Goal: Information Seeking & Learning: Learn about a topic

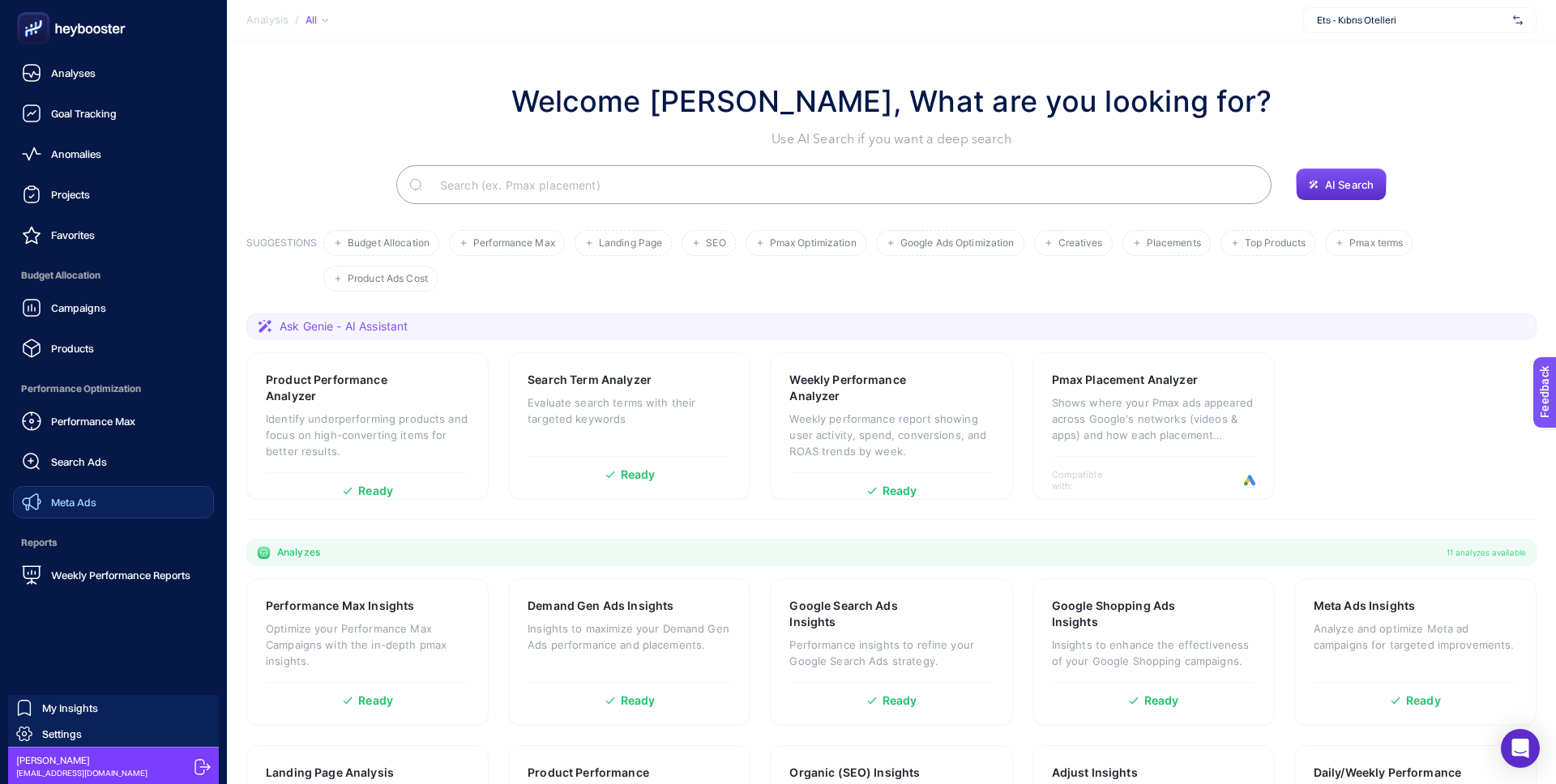
click at [84, 502] on span "Meta Ads" at bounding box center [73, 501] width 45 height 13
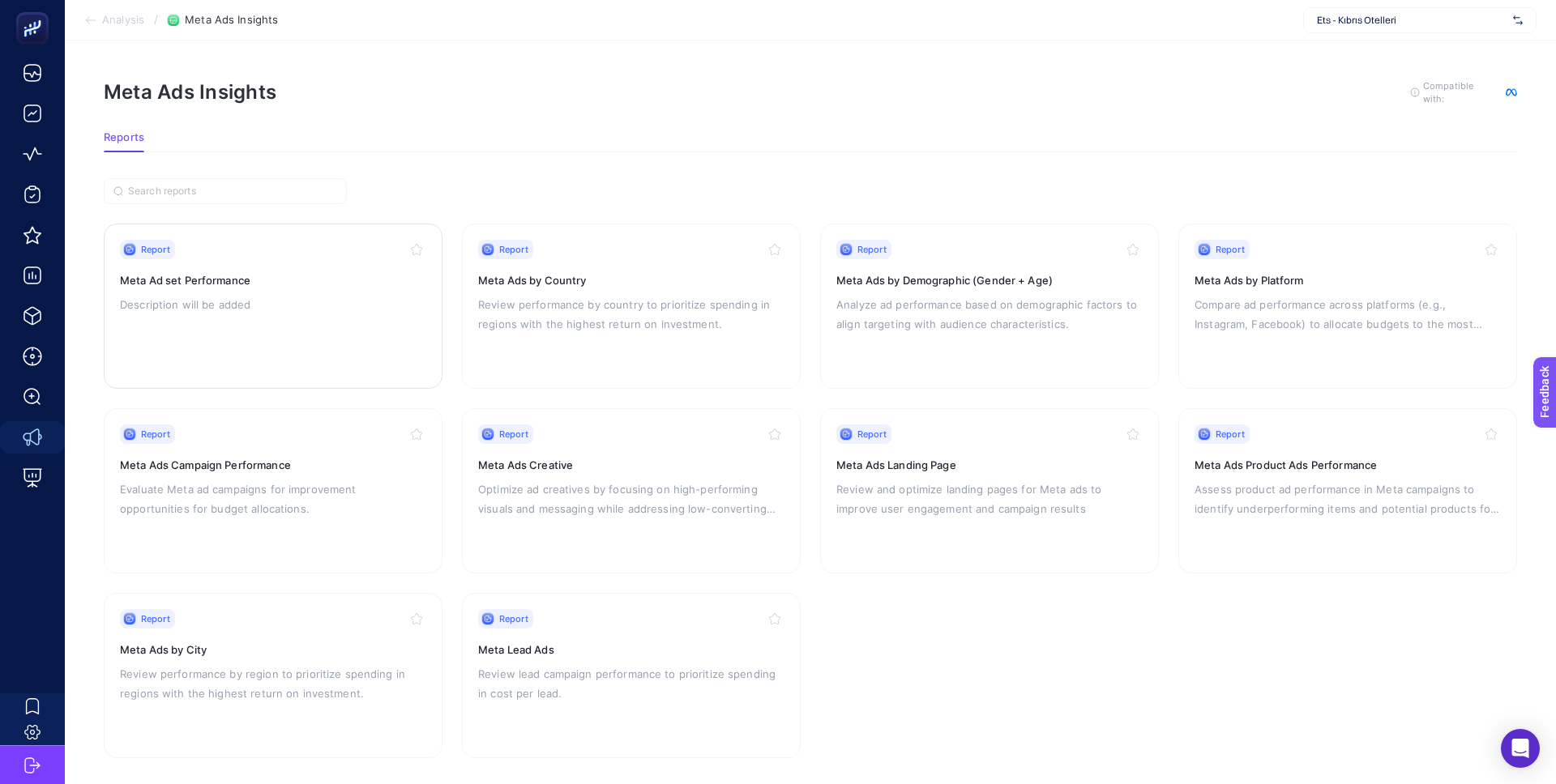
click at [245, 304] on p "Description will be added" at bounding box center [272, 304] width 306 height 19
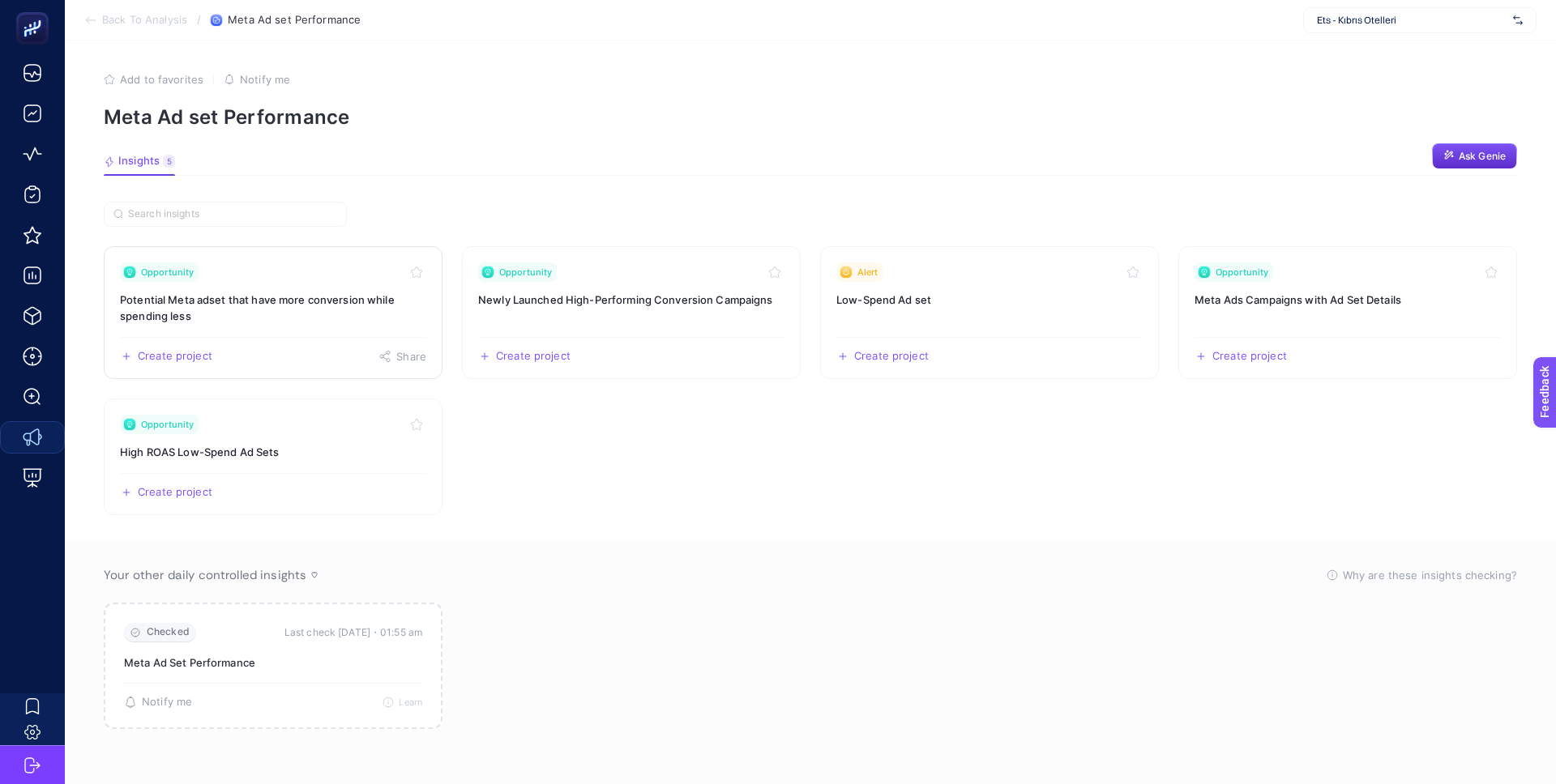
click at [240, 310] on h3 "Potential Meta adset that have more conversion while spending less" at bounding box center [272, 308] width 306 height 33
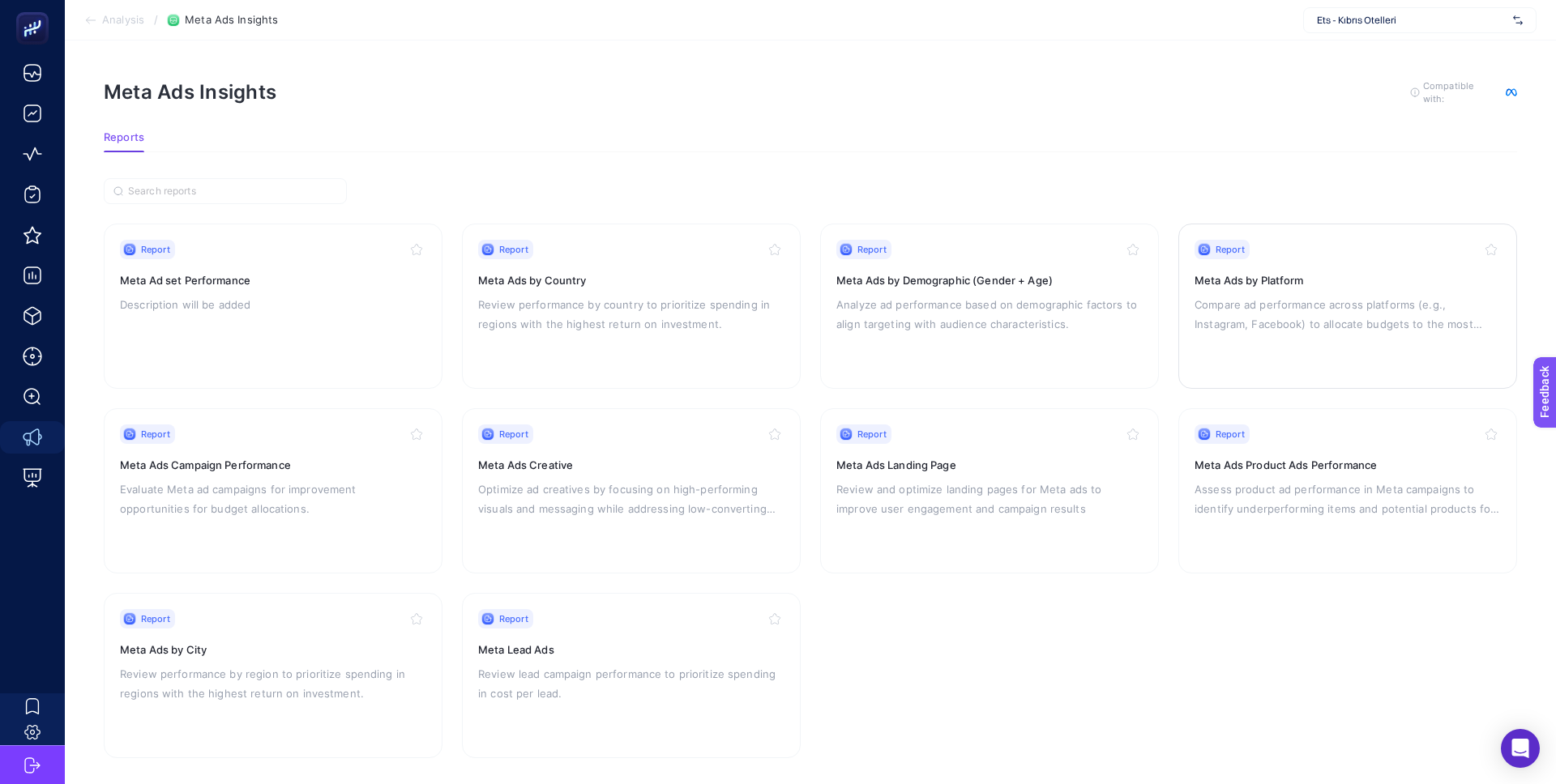
click at [1260, 299] on p "Compare ad performance across platforms (e.g., Instagram, Facebook) to allocate…" at bounding box center [1347, 314] width 306 height 39
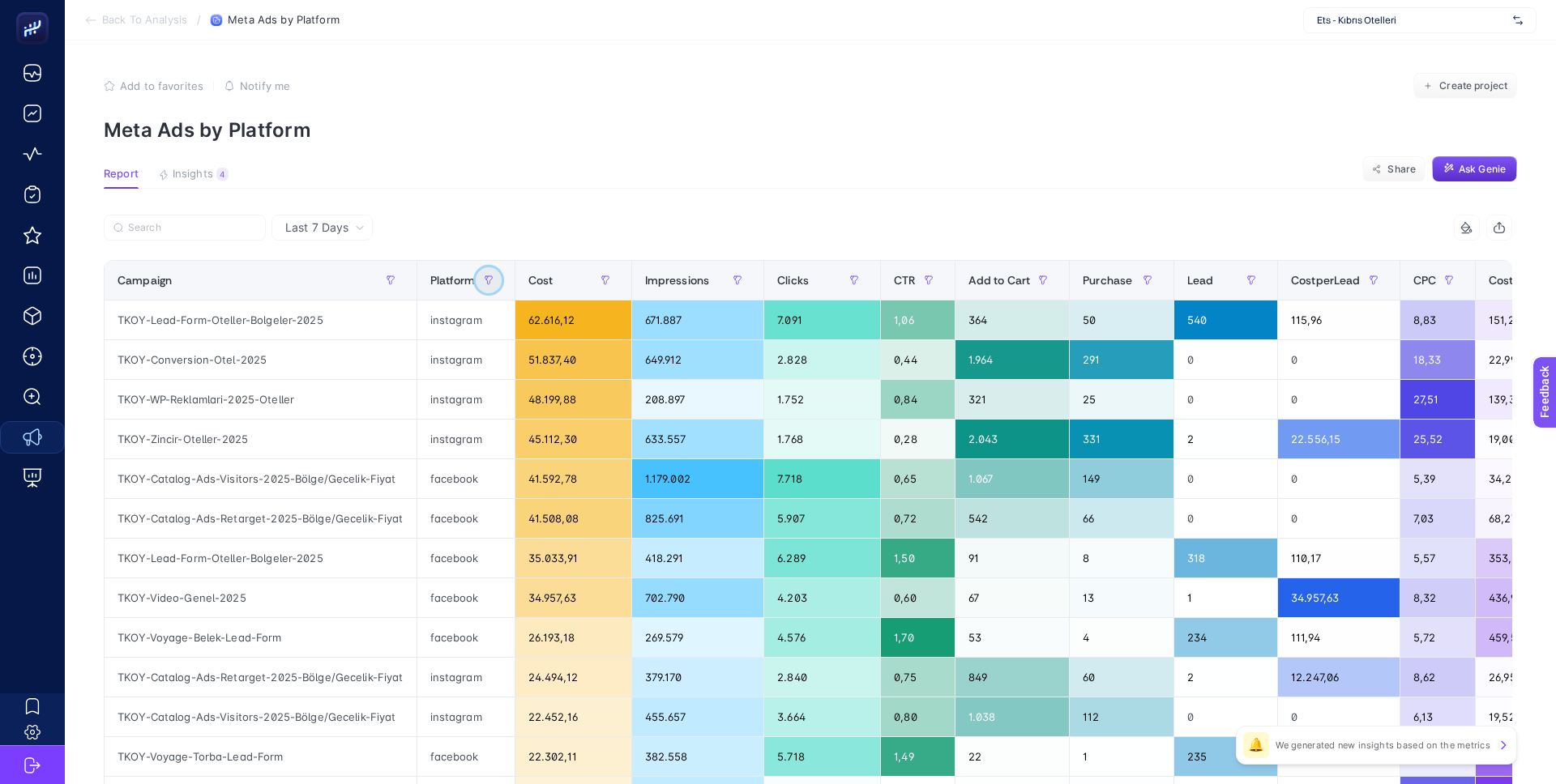
click at [488, 288] on button "button" at bounding box center [488, 280] width 26 height 26
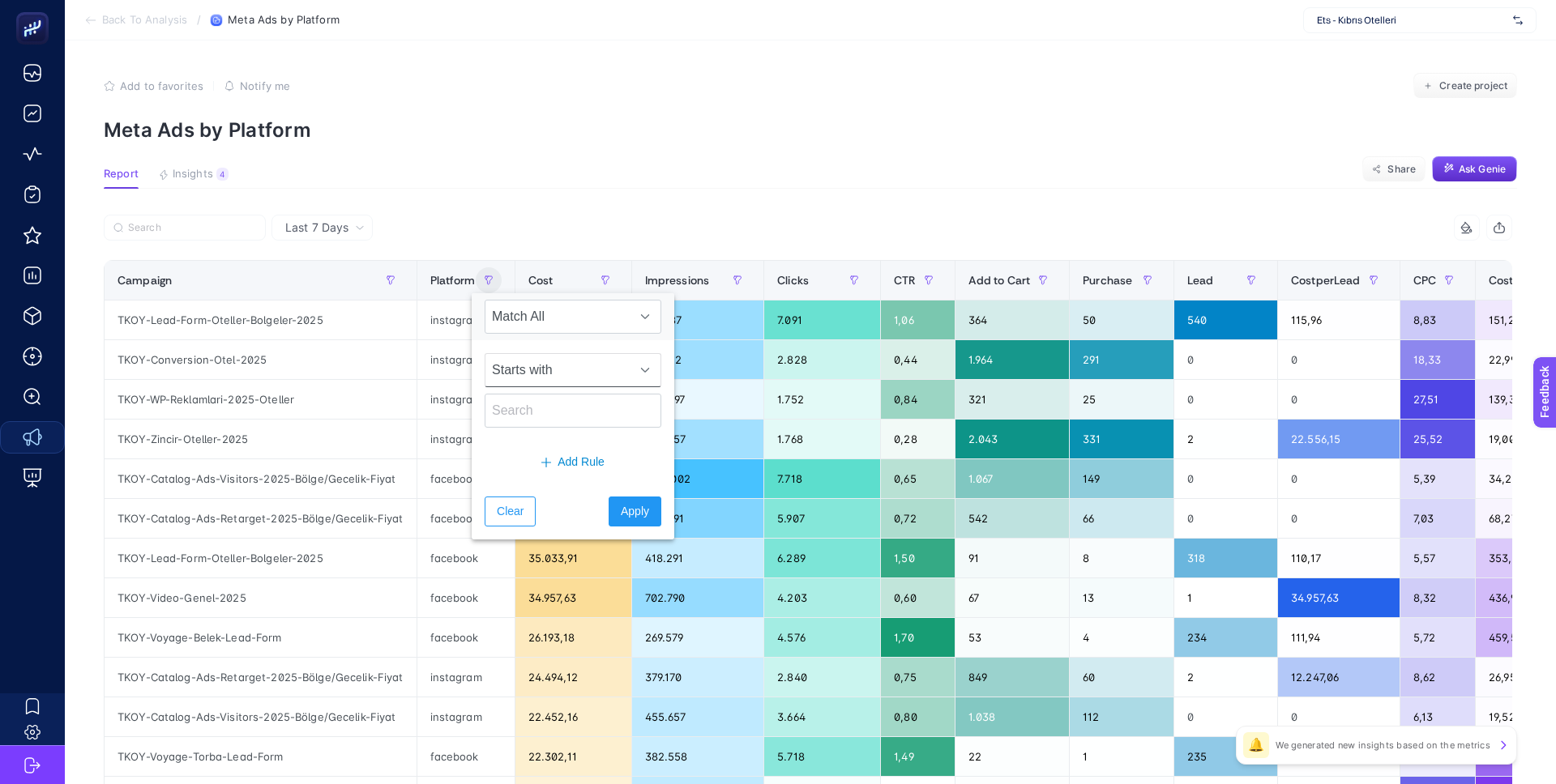
click at [581, 362] on span "Starts with" at bounding box center [557, 371] width 144 height 33
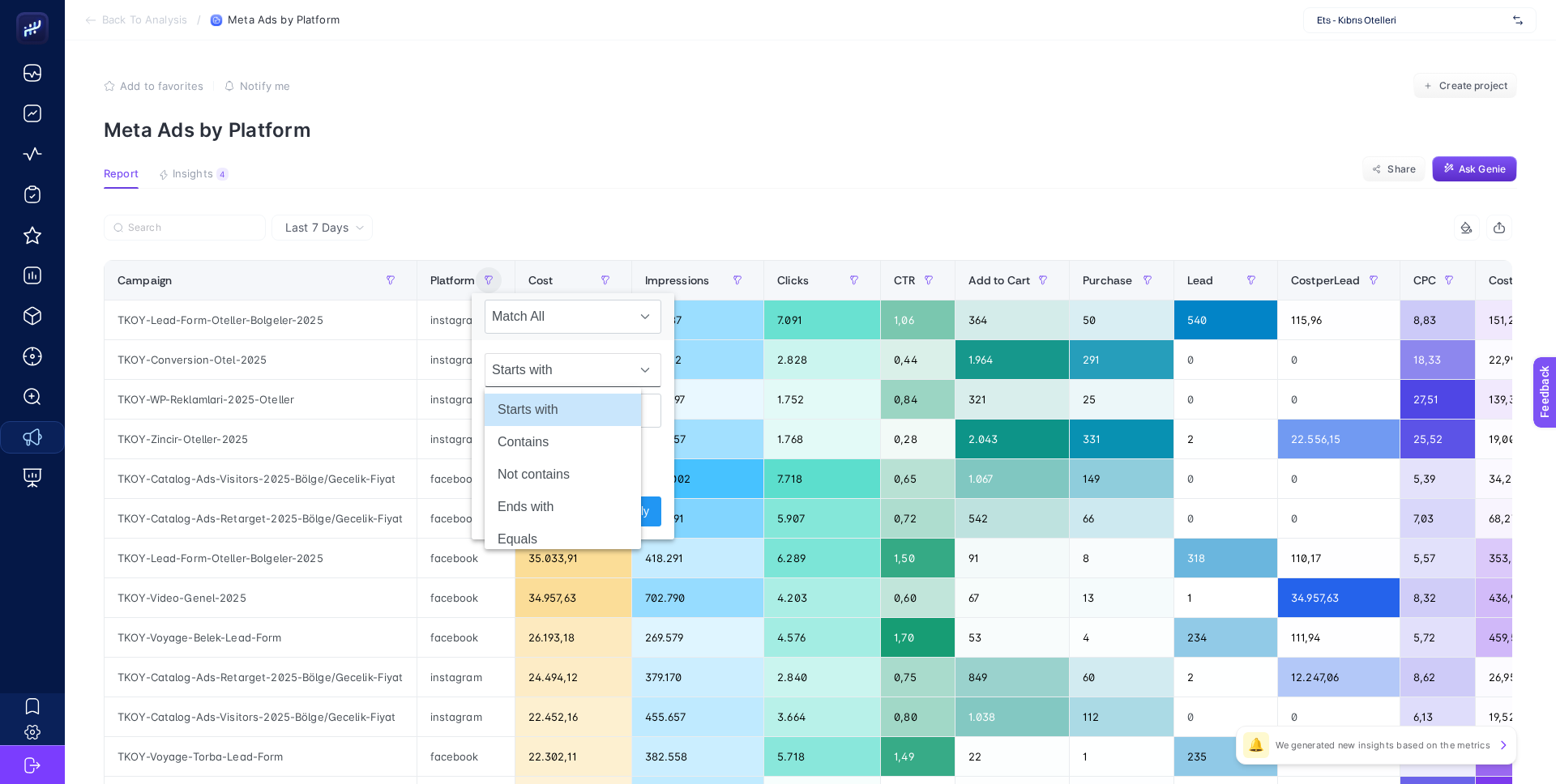
click at [581, 360] on span "Starts with" at bounding box center [557, 371] width 144 height 33
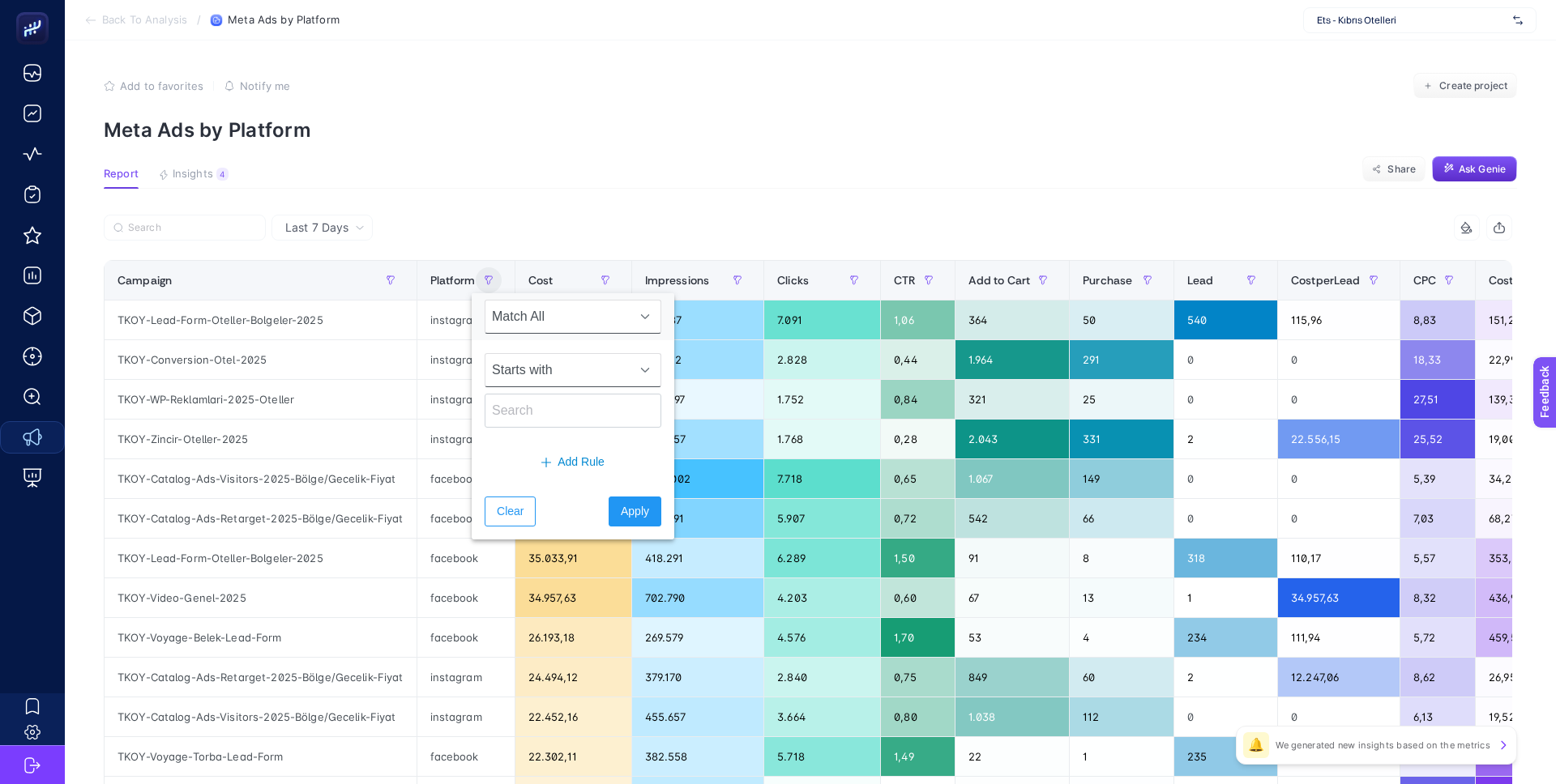
click at [585, 310] on span "Match All" at bounding box center [557, 317] width 144 height 33
click at [580, 355] on li "Match All" at bounding box center [563, 356] width 156 height 33
click at [566, 407] on input "text" at bounding box center [573, 410] width 177 height 34
click at [564, 378] on span "Starts with" at bounding box center [557, 371] width 144 height 33
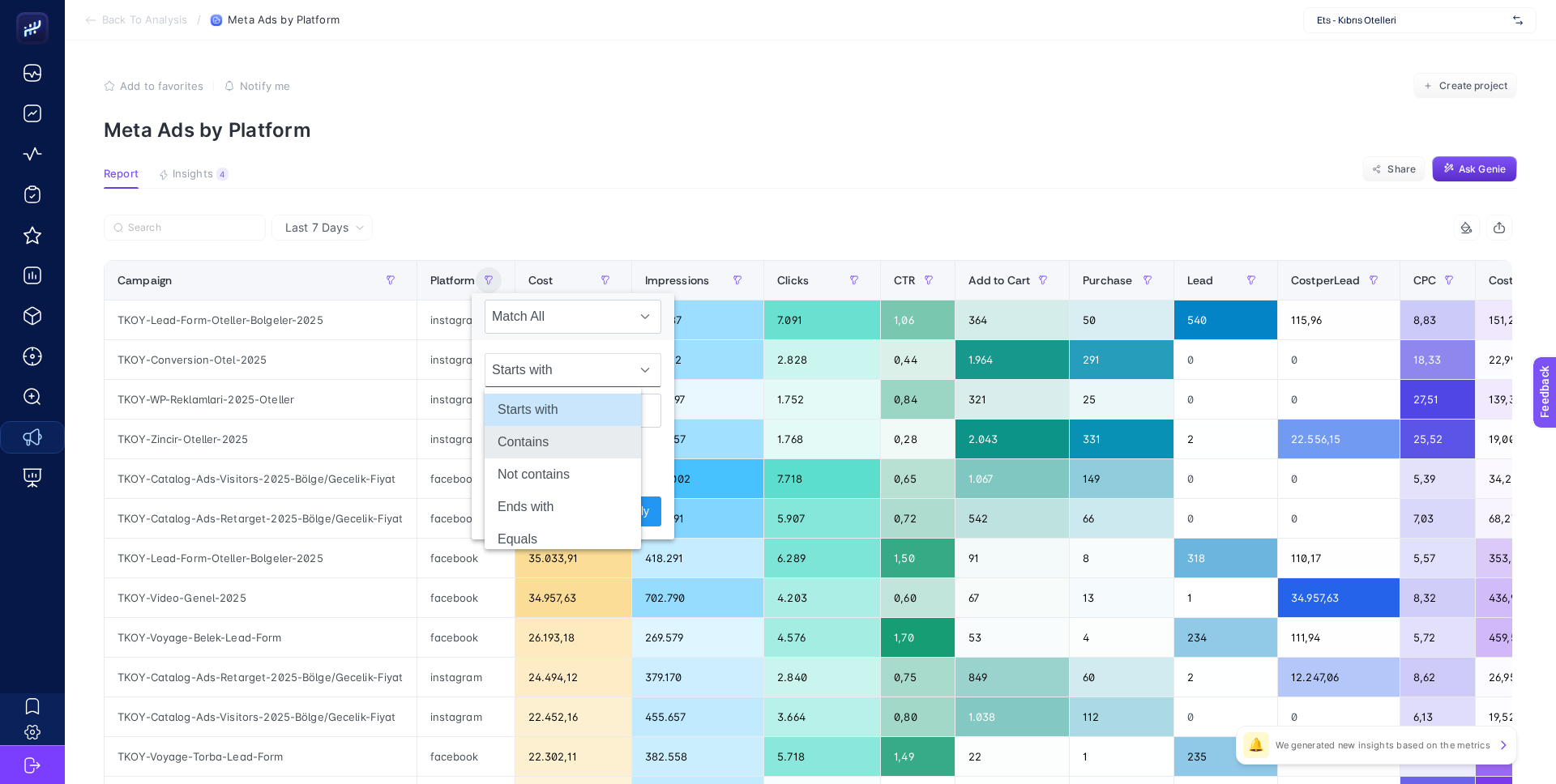
click at [575, 440] on li "Contains" at bounding box center [563, 442] width 156 height 33
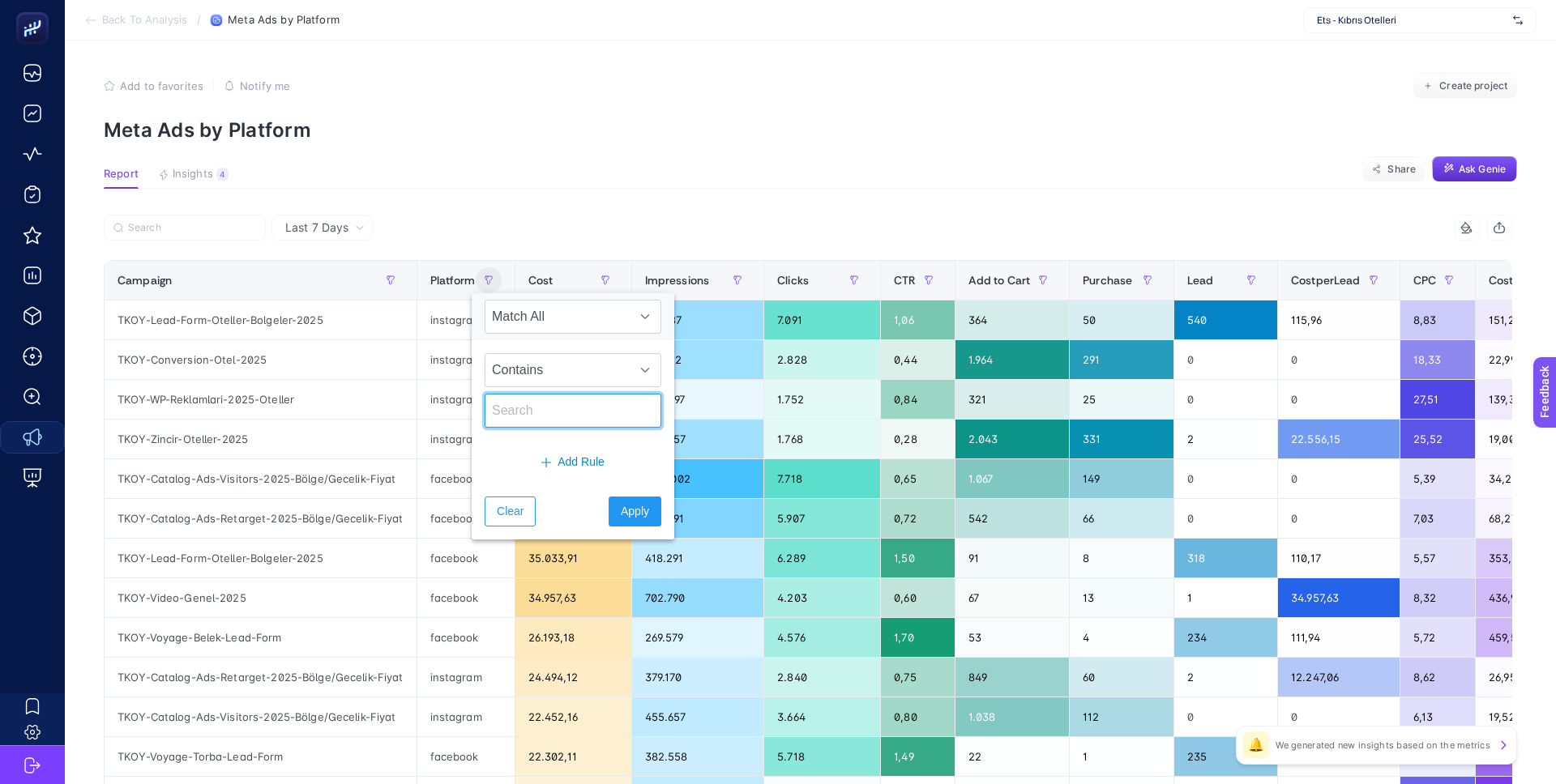
click at [547, 413] on input "text" at bounding box center [573, 410] width 177 height 34
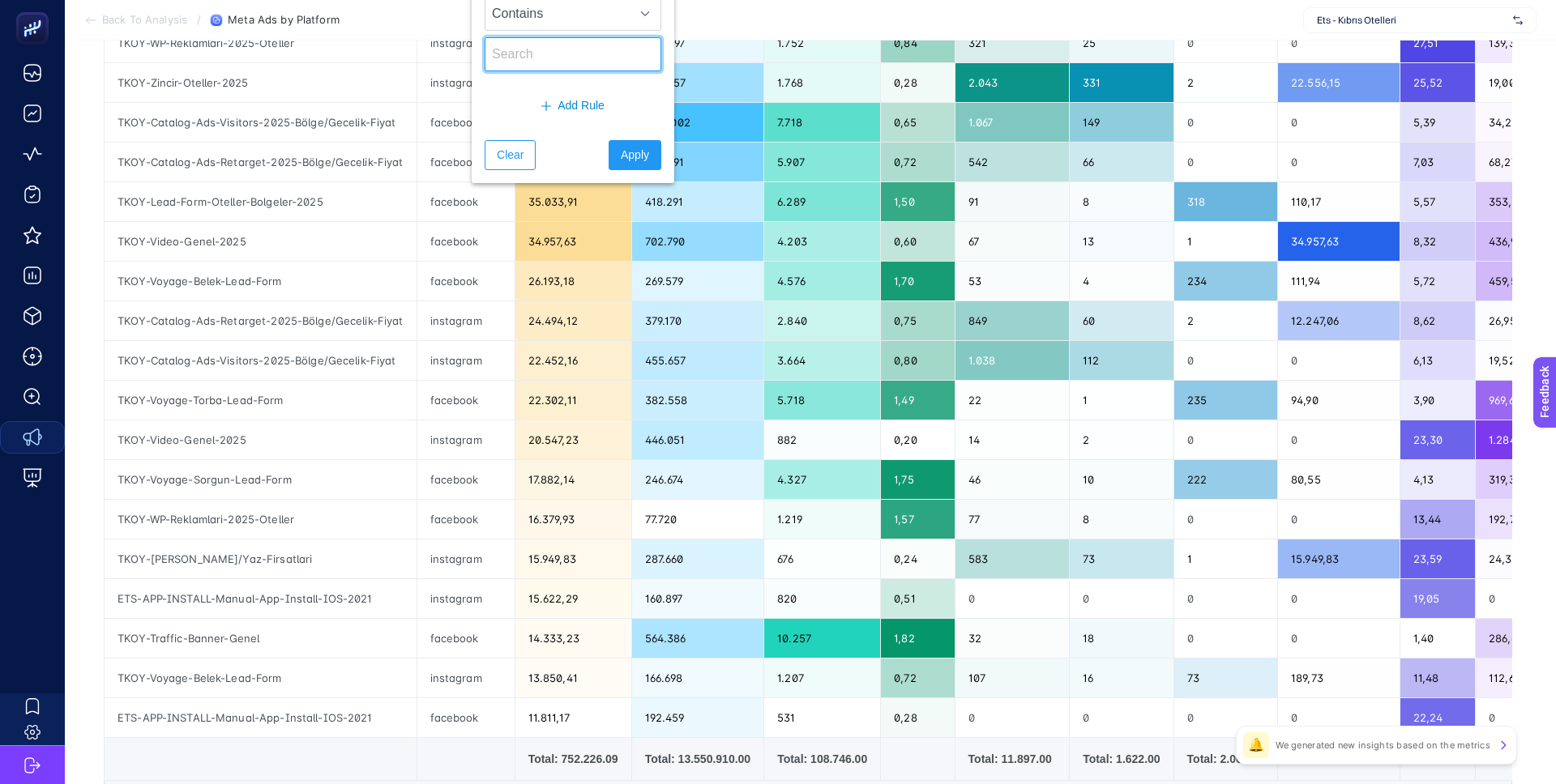
scroll to position [522, 0]
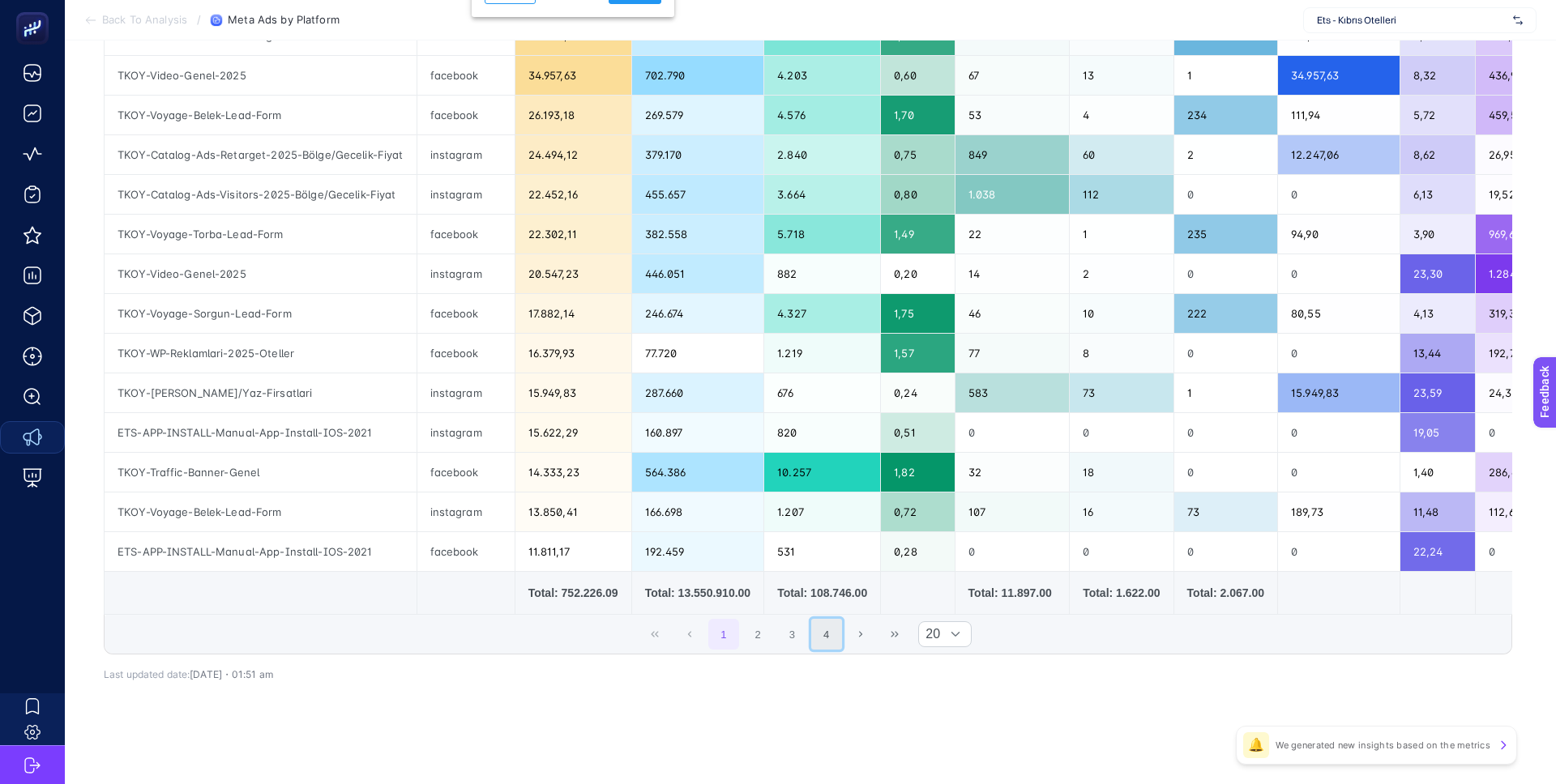
click at [833, 639] on button "4" at bounding box center [827, 634] width 31 height 31
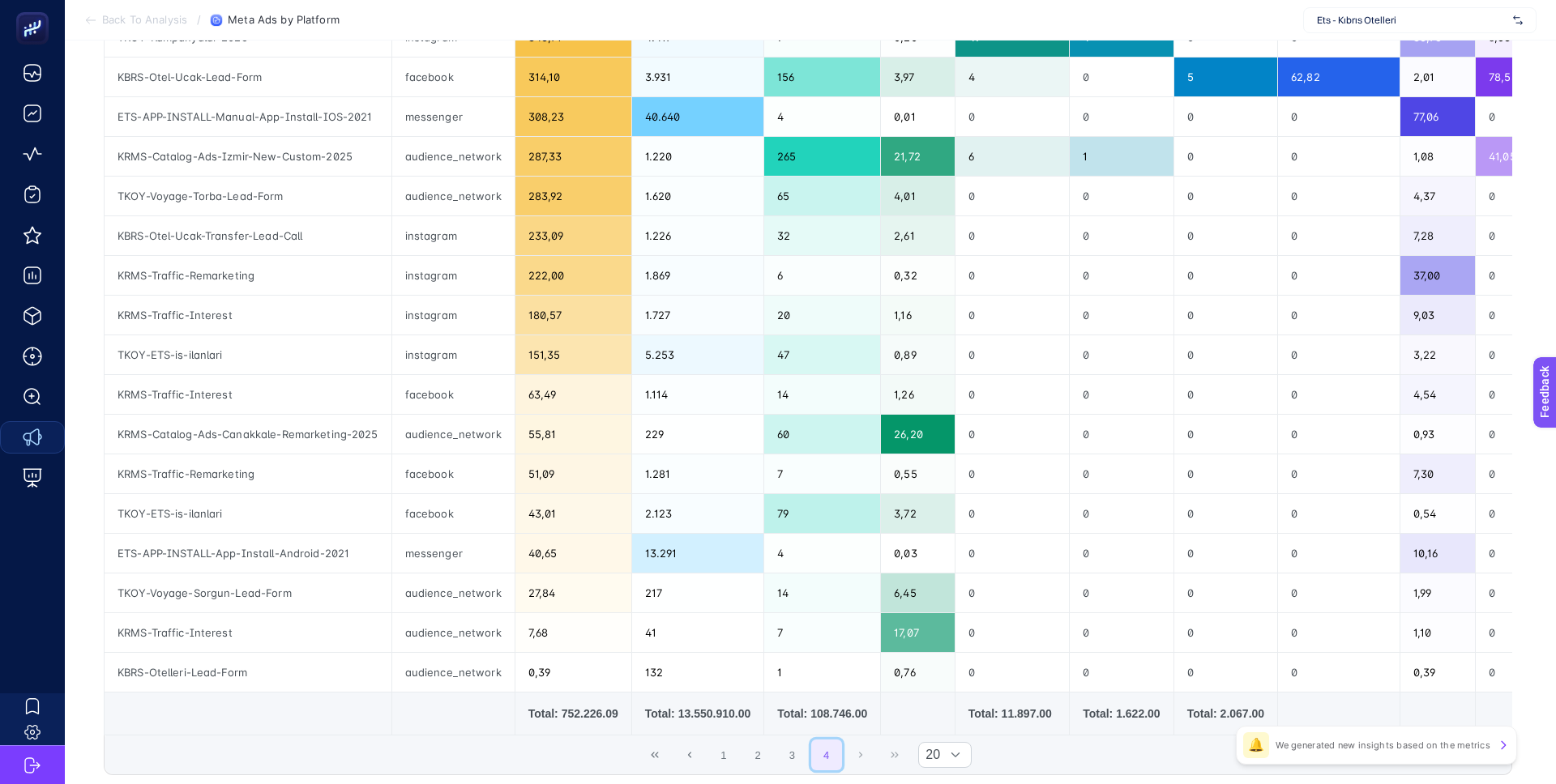
scroll to position [0, 0]
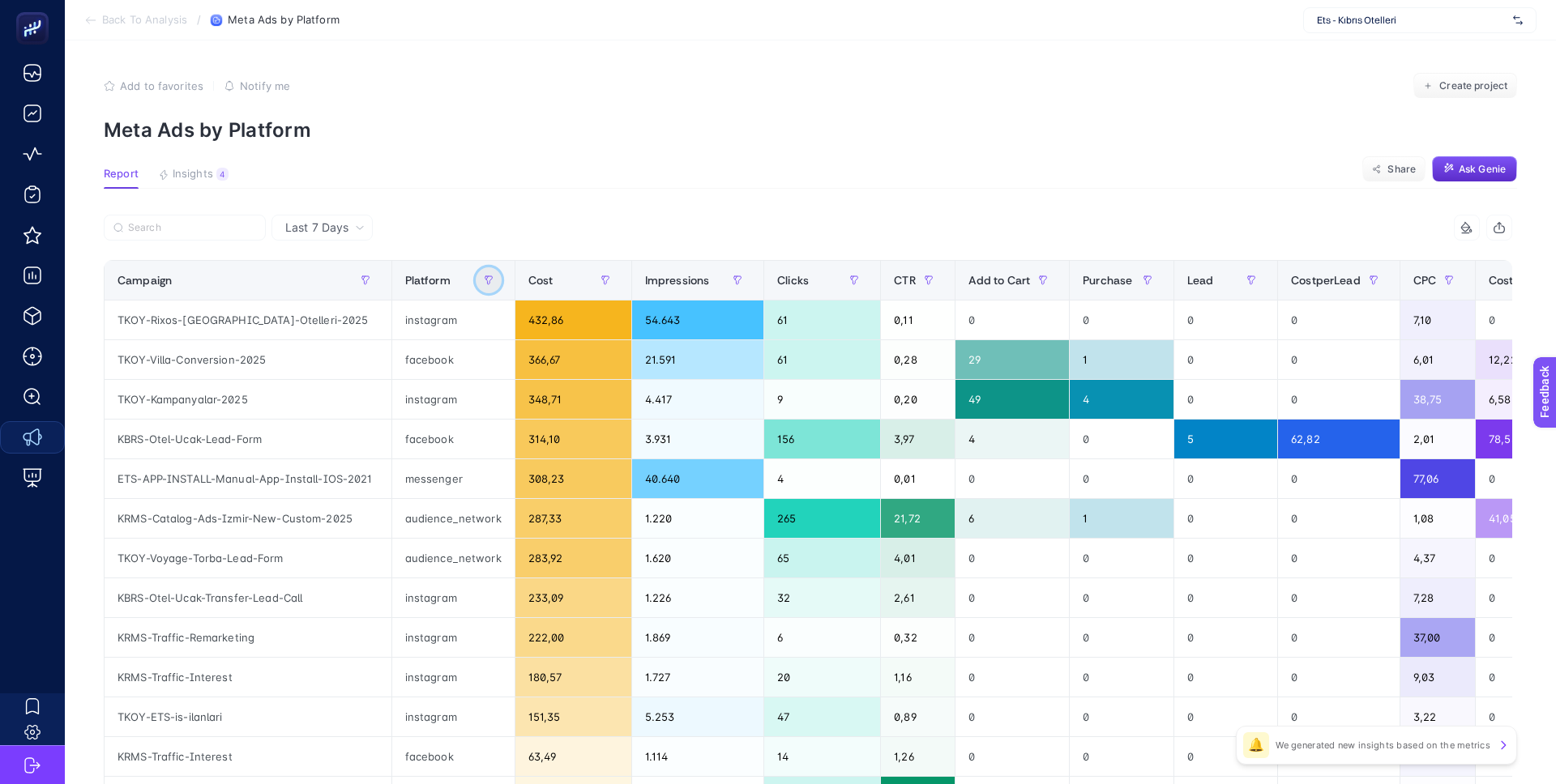
click at [484, 288] on button "button" at bounding box center [488, 280] width 26 height 26
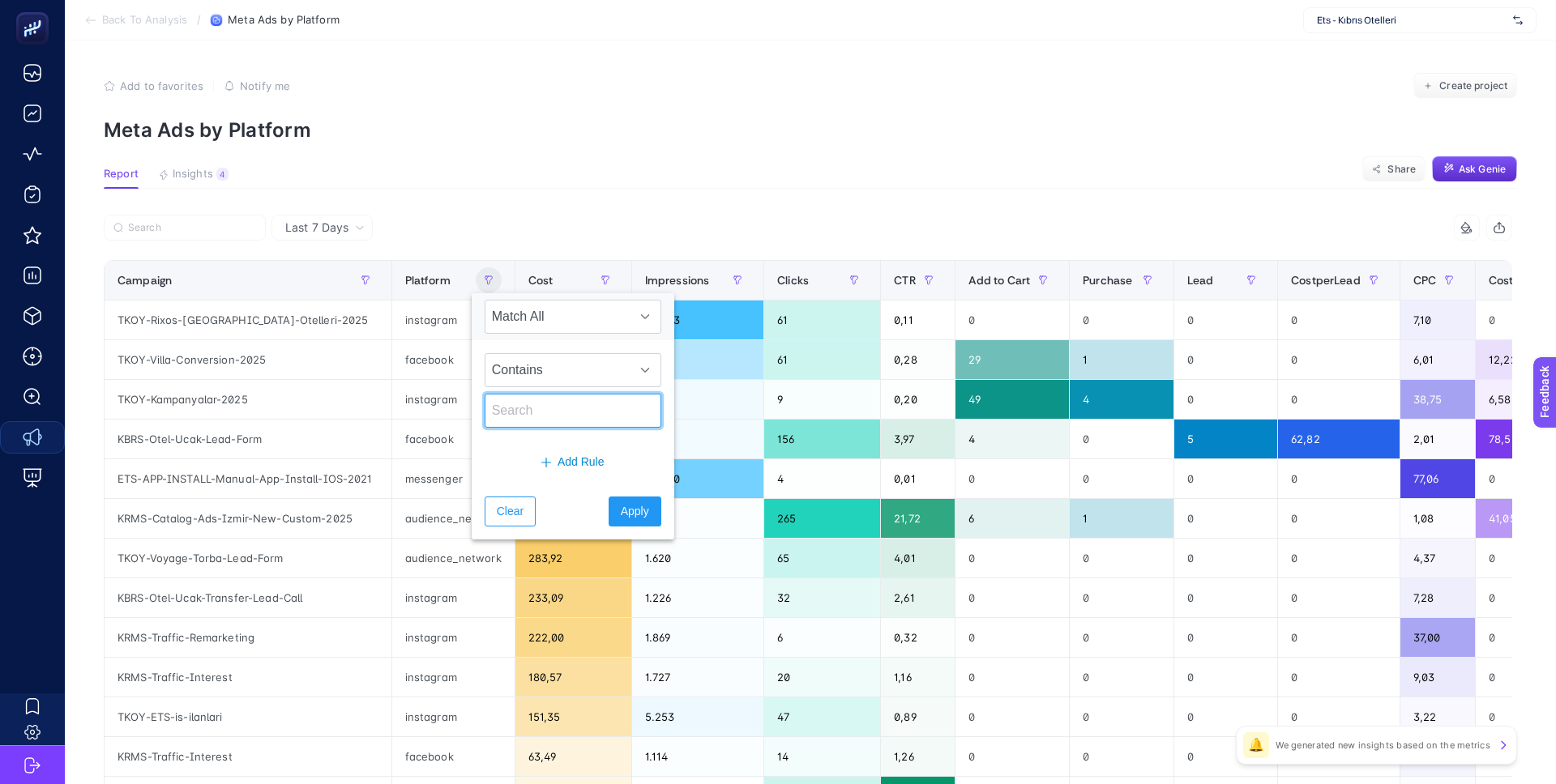
click at [524, 408] on input "text" at bounding box center [573, 410] width 177 height 34
type input "auidience"
click at [620, 520] on button "Apply" at bounding box center [635, 511] width 53 height 30
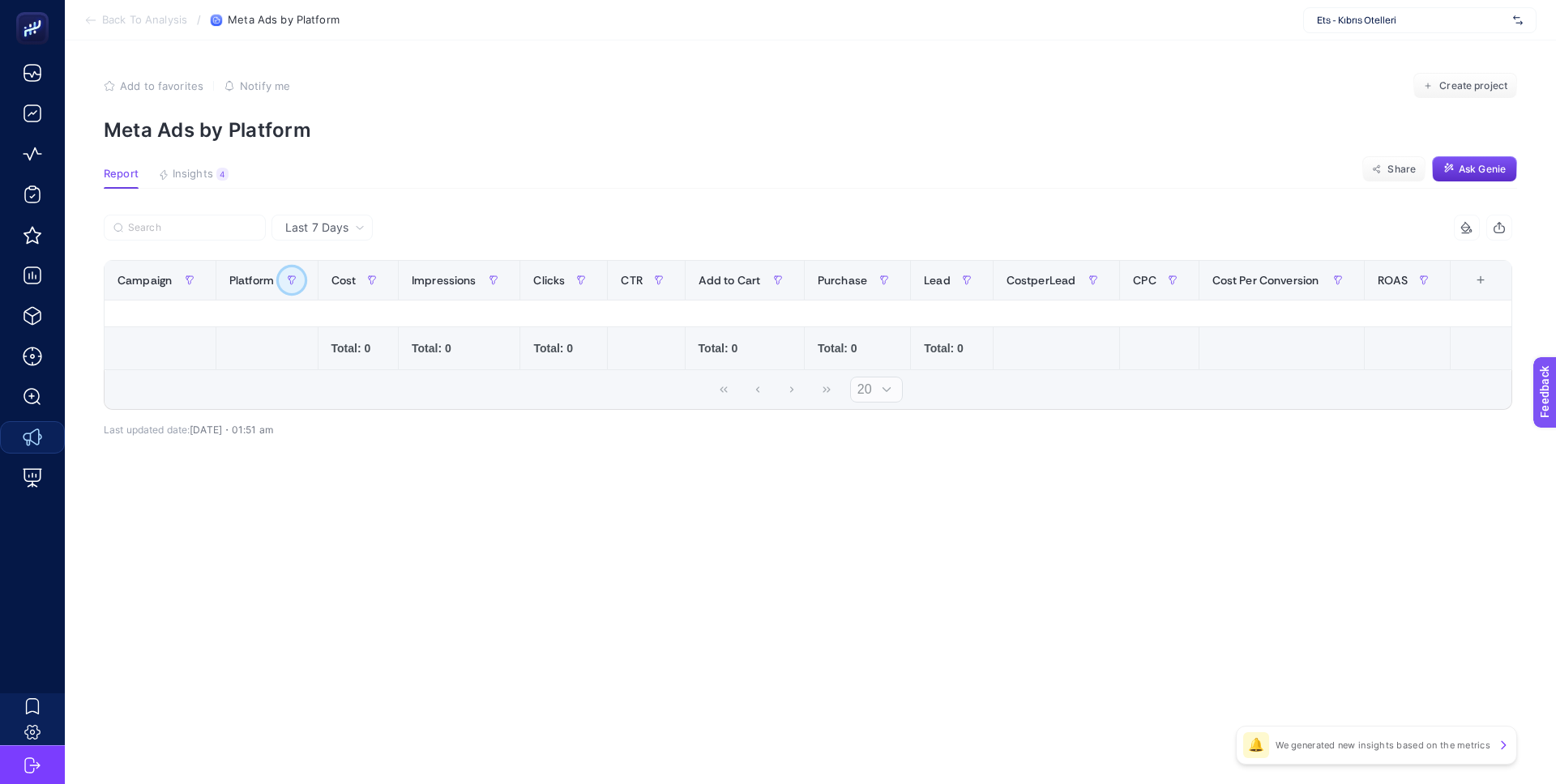
click at [283, 277] on button "button" at bounding box center [292, 280] width 26 height 26
click at [385, 367] on span "Contains" at bounding box center [363, 371] width 144 height 33
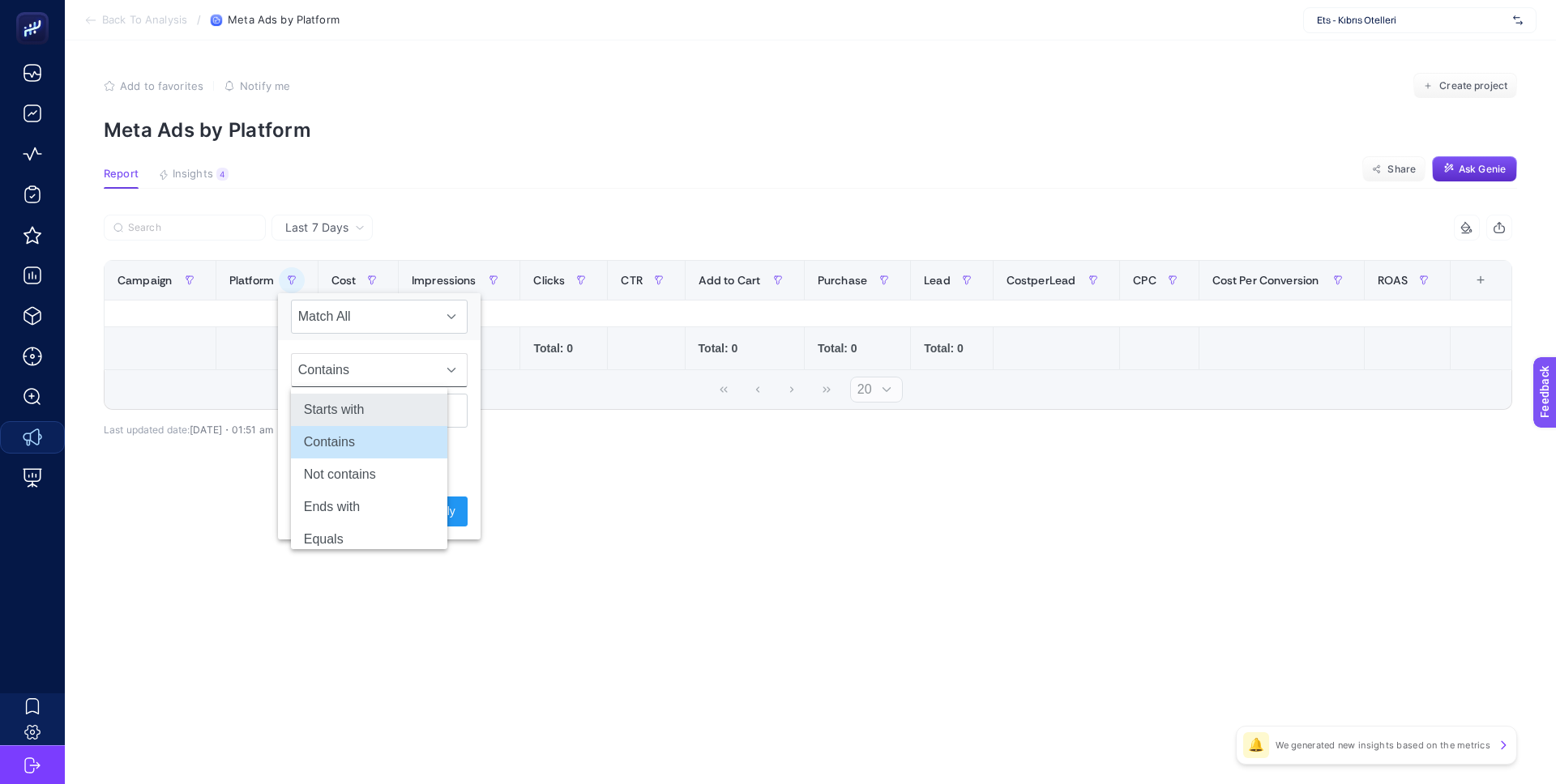
click at [370, 405] on li "Starts with" at bounding box center [369, 410] width 156 height 33
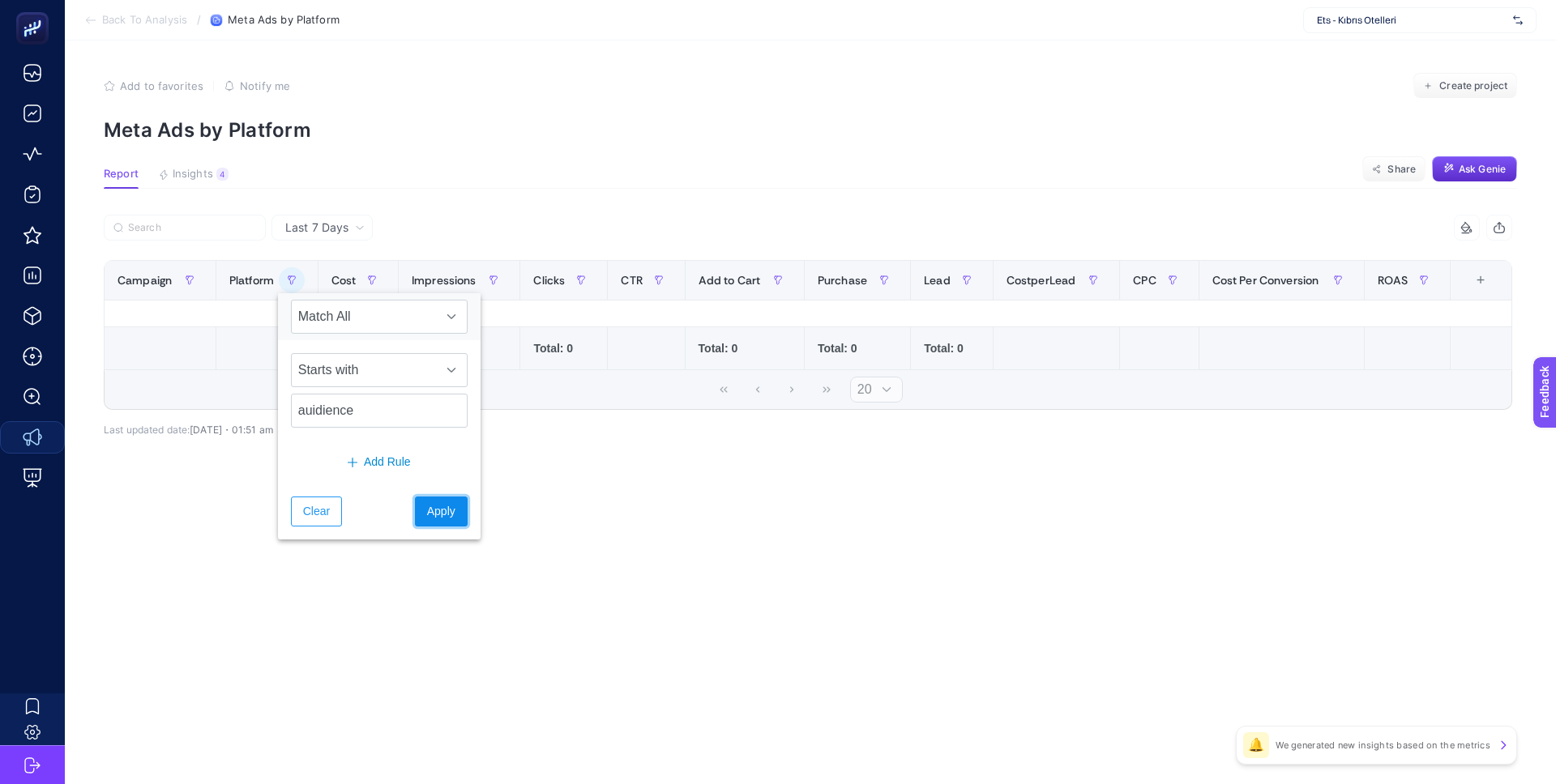
click at [435, 518] on span "Apply" at bounding box center [440, 512] width 28 height 17
click at [294, 287] on button "button" at bounding box center [292, 280] width 26 height 26
click at [379, 416] on input "auidience" at bounding box center [379, 410] width 177 height 34
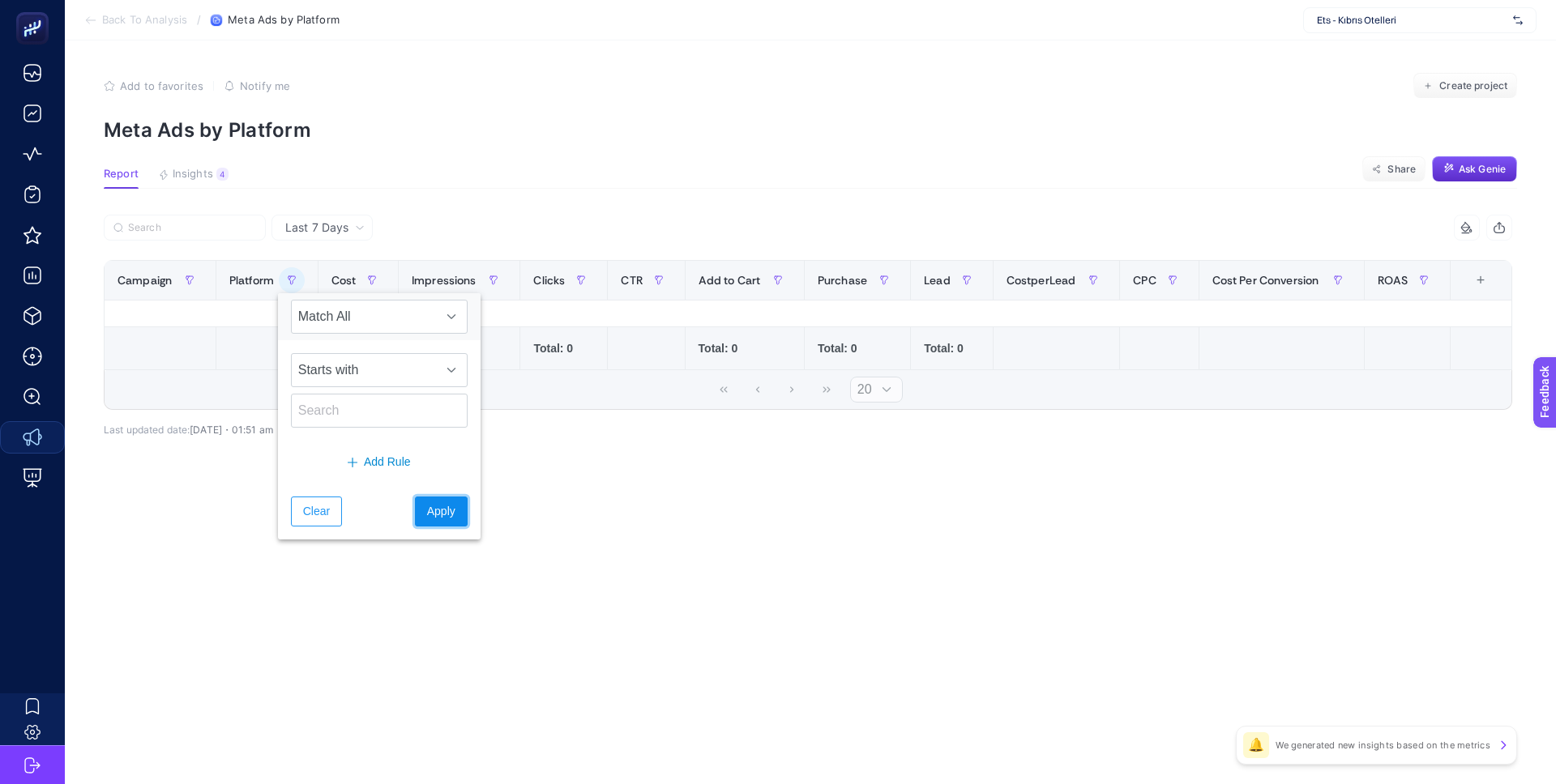
click at [427, 504] on span "Apply" at bounding box center [440, 512] width 28 height 17
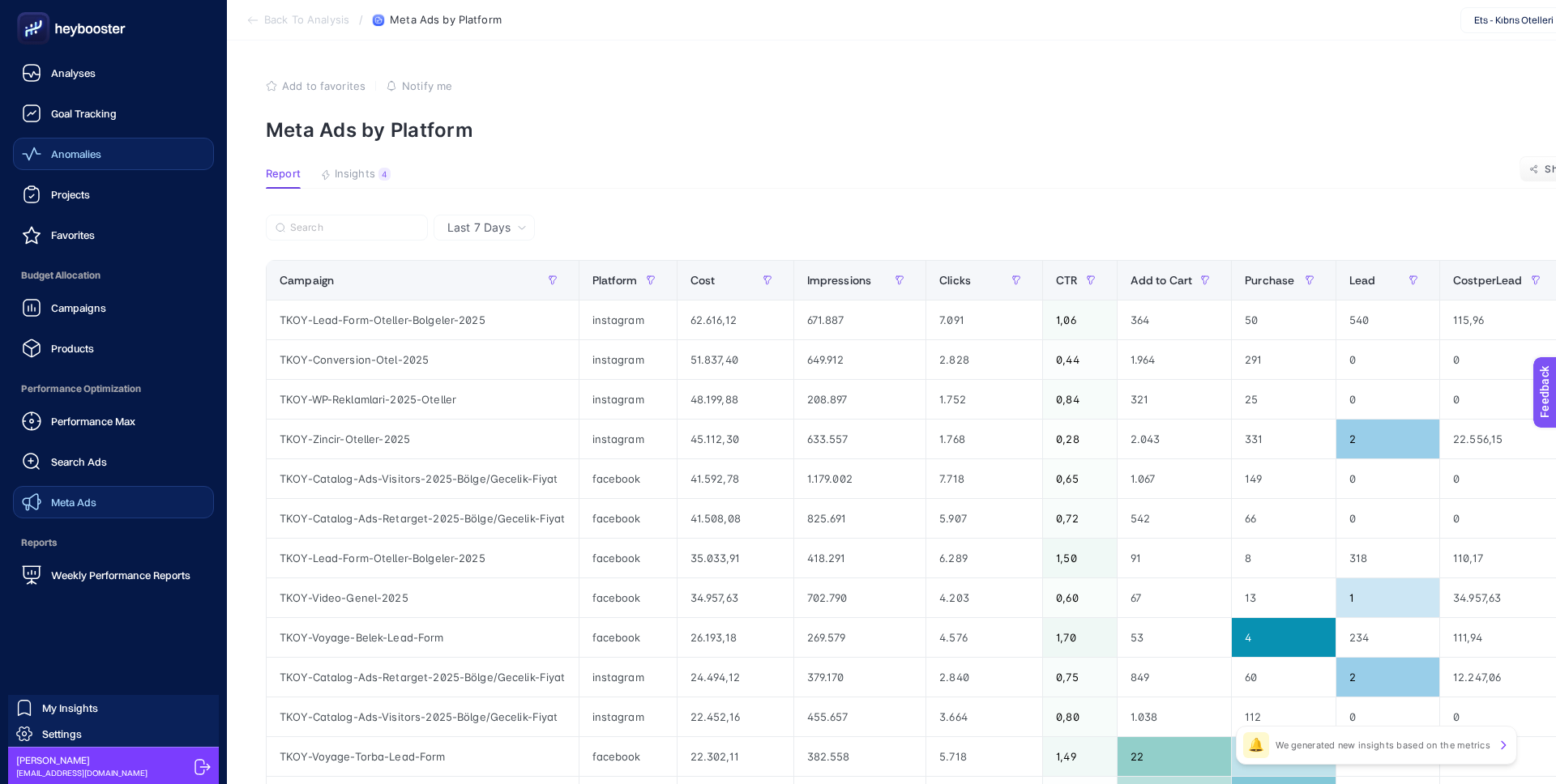
click at [93, 162] on div "Anomalies" at bounding box center [62, 154] width 79 height 19
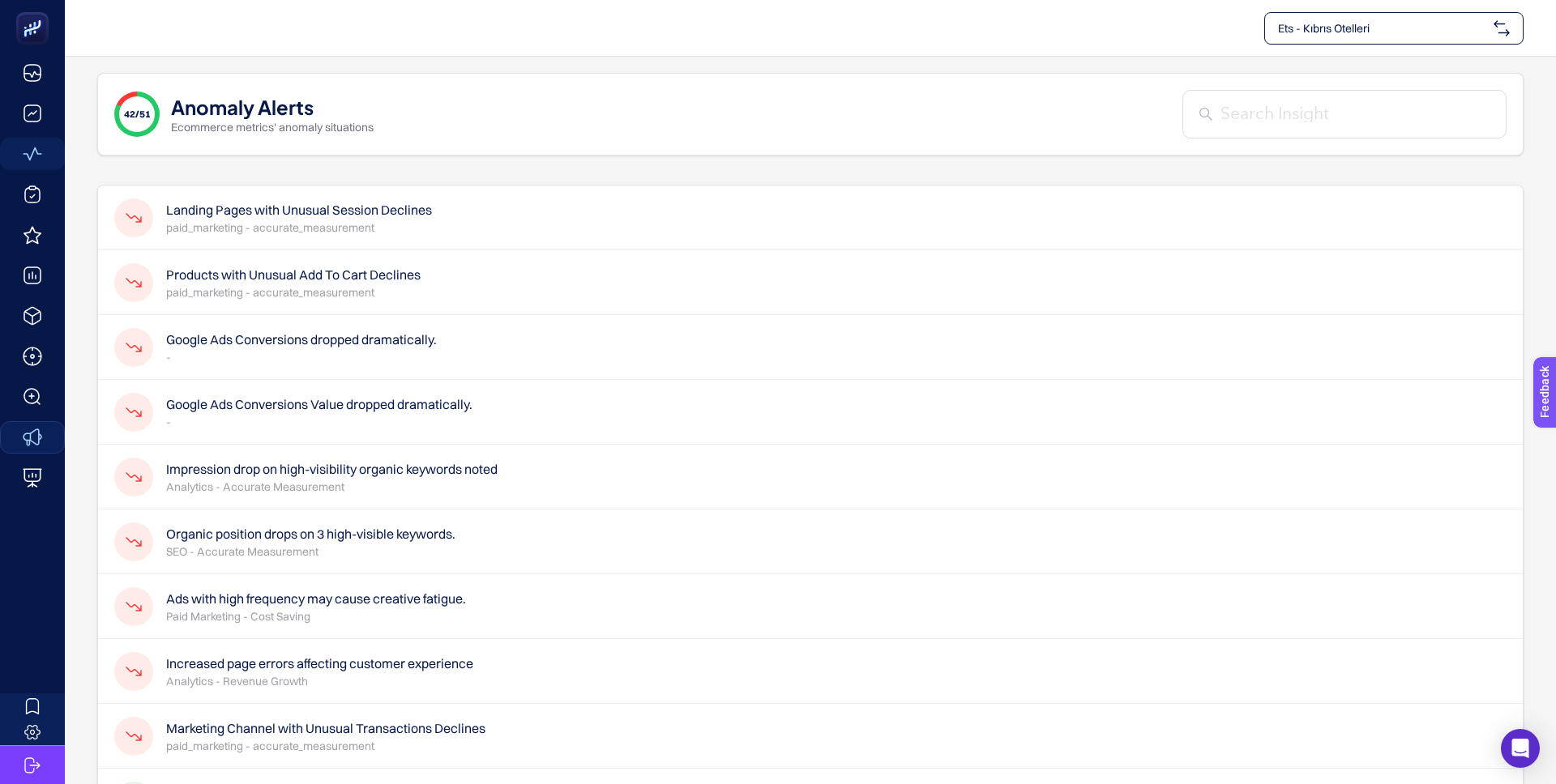
click at [1311, 36] on div "Ets - Kıbrıs Otelleri" at bounding box center [1394, 29] width 259 height 33
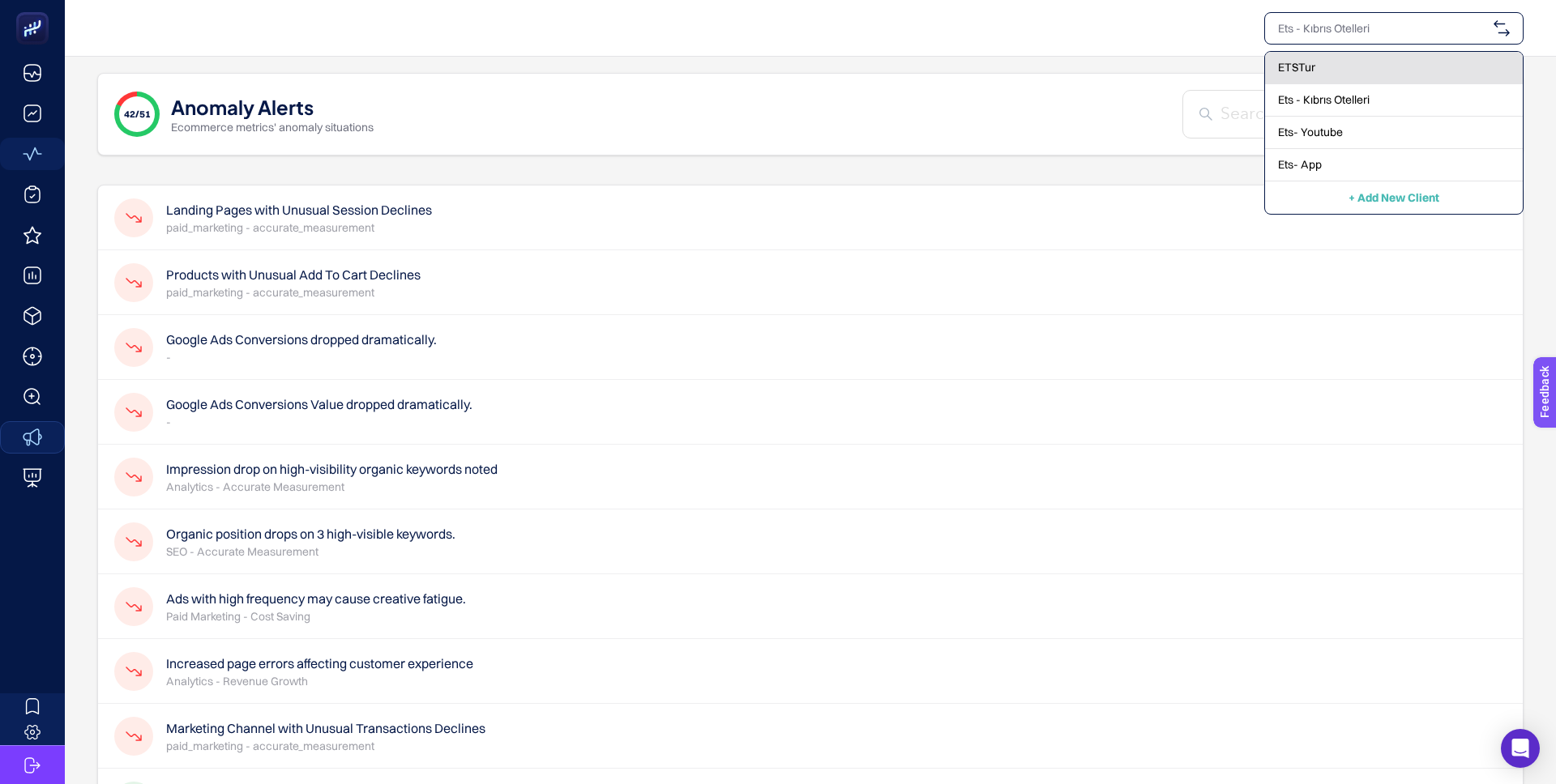
click at [1321, 73] on div "ETSTur" at bounding box center [1394, 69] width 258 height 33
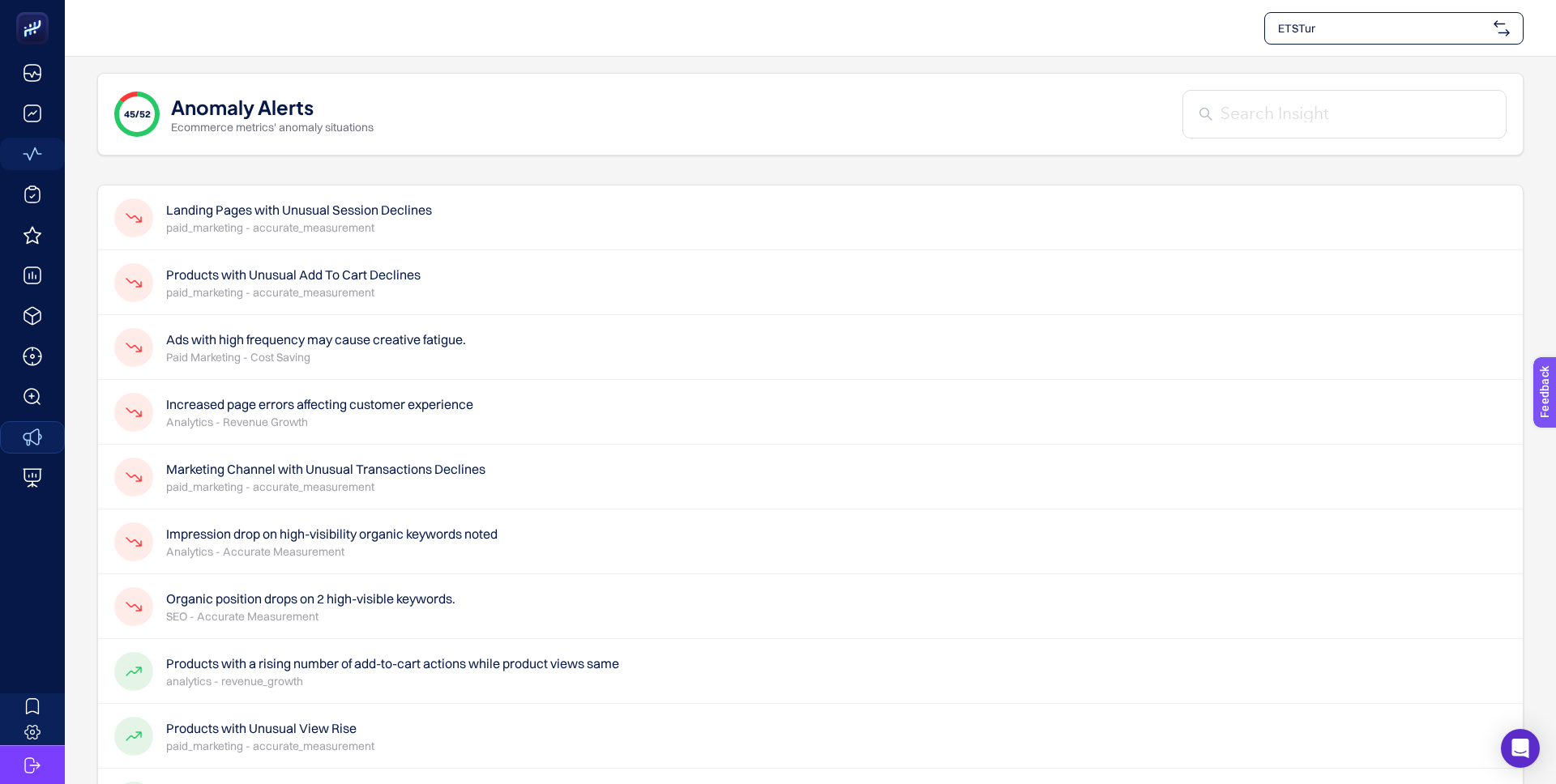
click at [1253, 128] on div at bounding box center [1344, 114] width 325 height 48
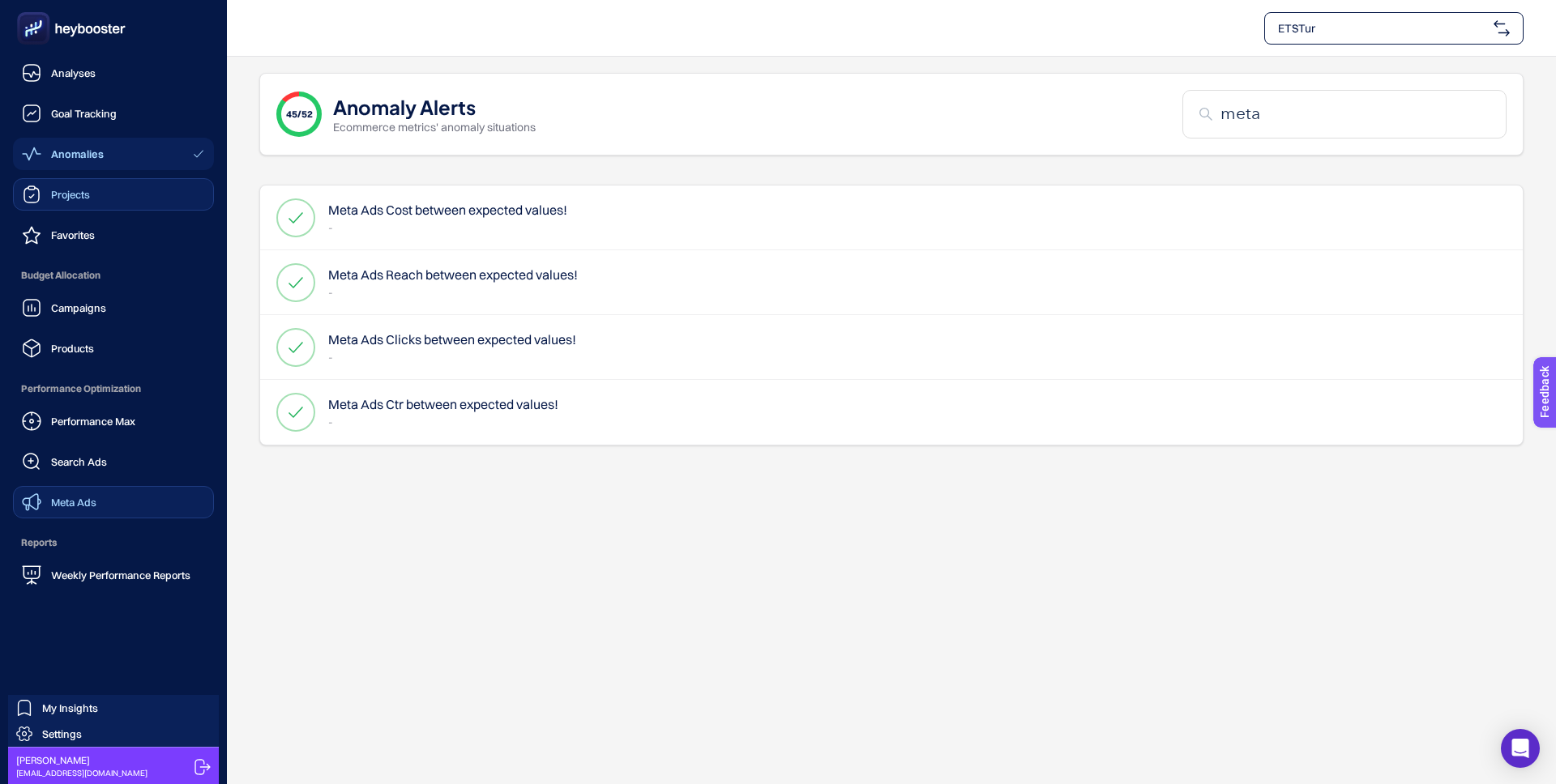
type input "meta"
click at [99, 201] on link "Projects" at bounding box center [113, 195] width 201 height 33
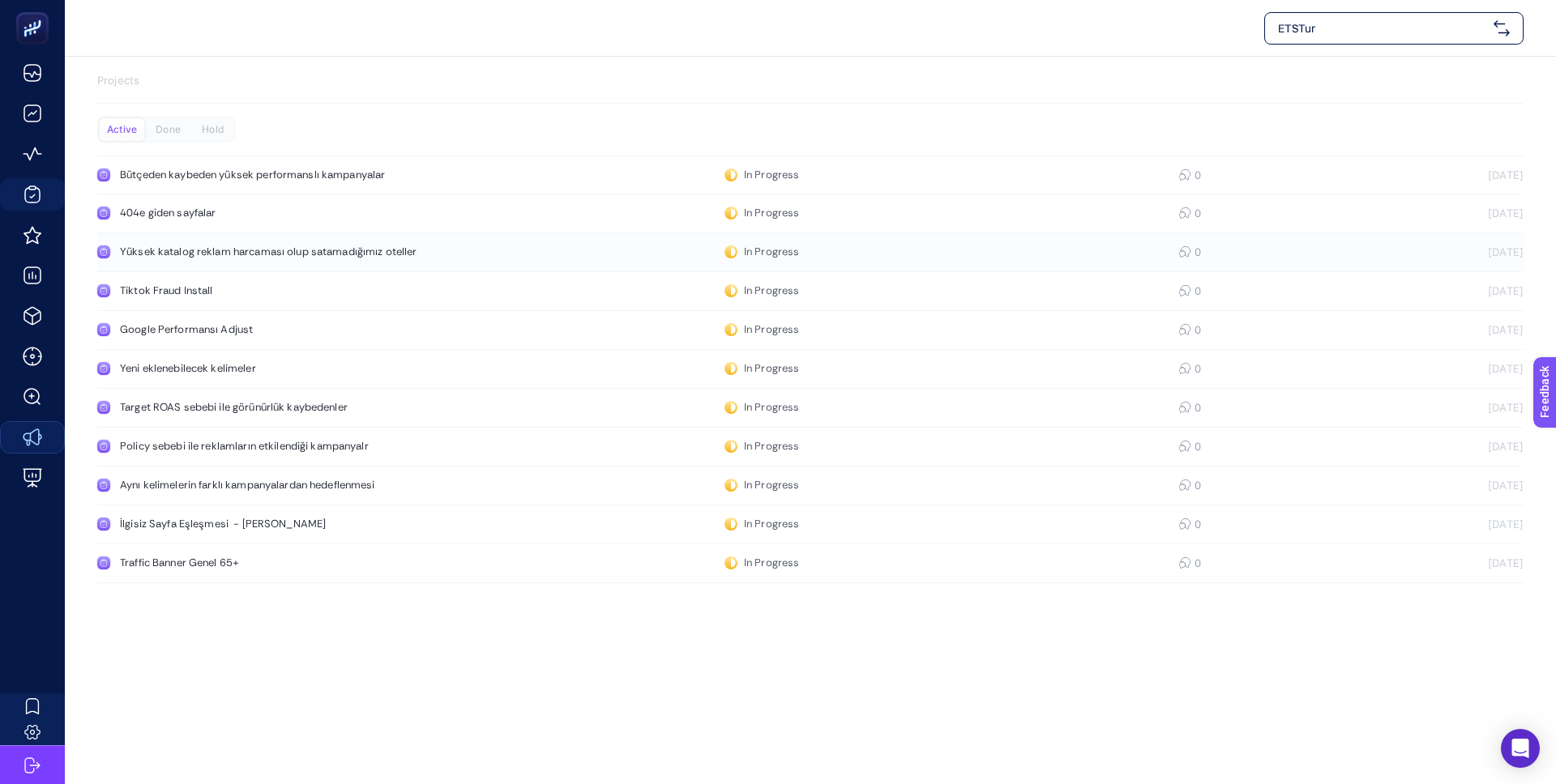
click at [278, 253] on div "Yüksek katalog reklam harcaması olup satamadığımız oteller" at bounding box center [307, 251] width 375 height 13
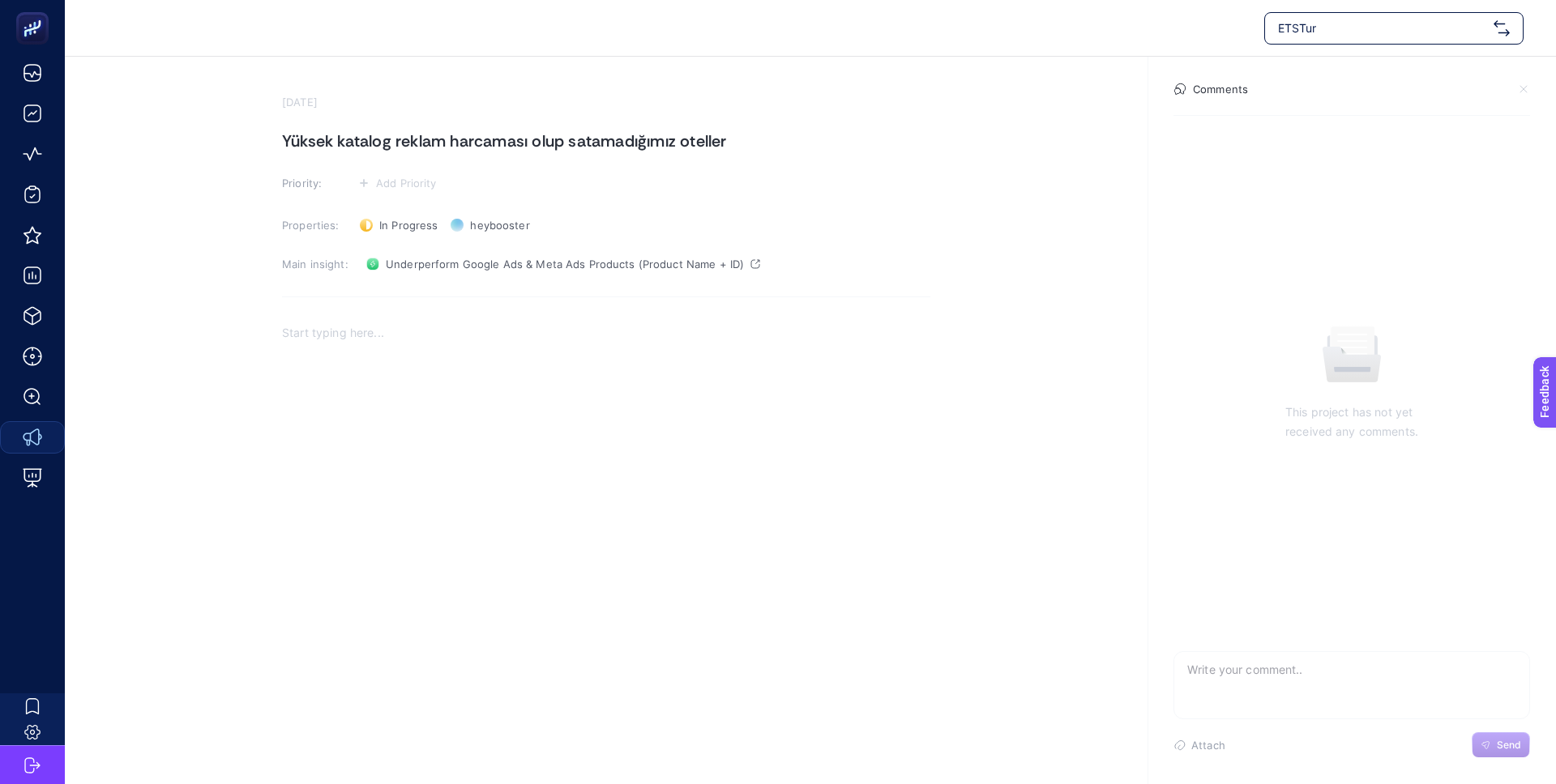
click at [360, 335] on p "Rich Text Editor. Editing area: main" at bounding box center [606, 333] width 648 height 19
click at [412, 462] on div "Rich Text Editor. Editing area: main" at bounding box center [606, 475] width 648 height 324
click at [577, 274] on link "Underperform Google Ads & Meta Ads Products (Product Name + ID)" at bounding box center [563, 264] width 407 height 26
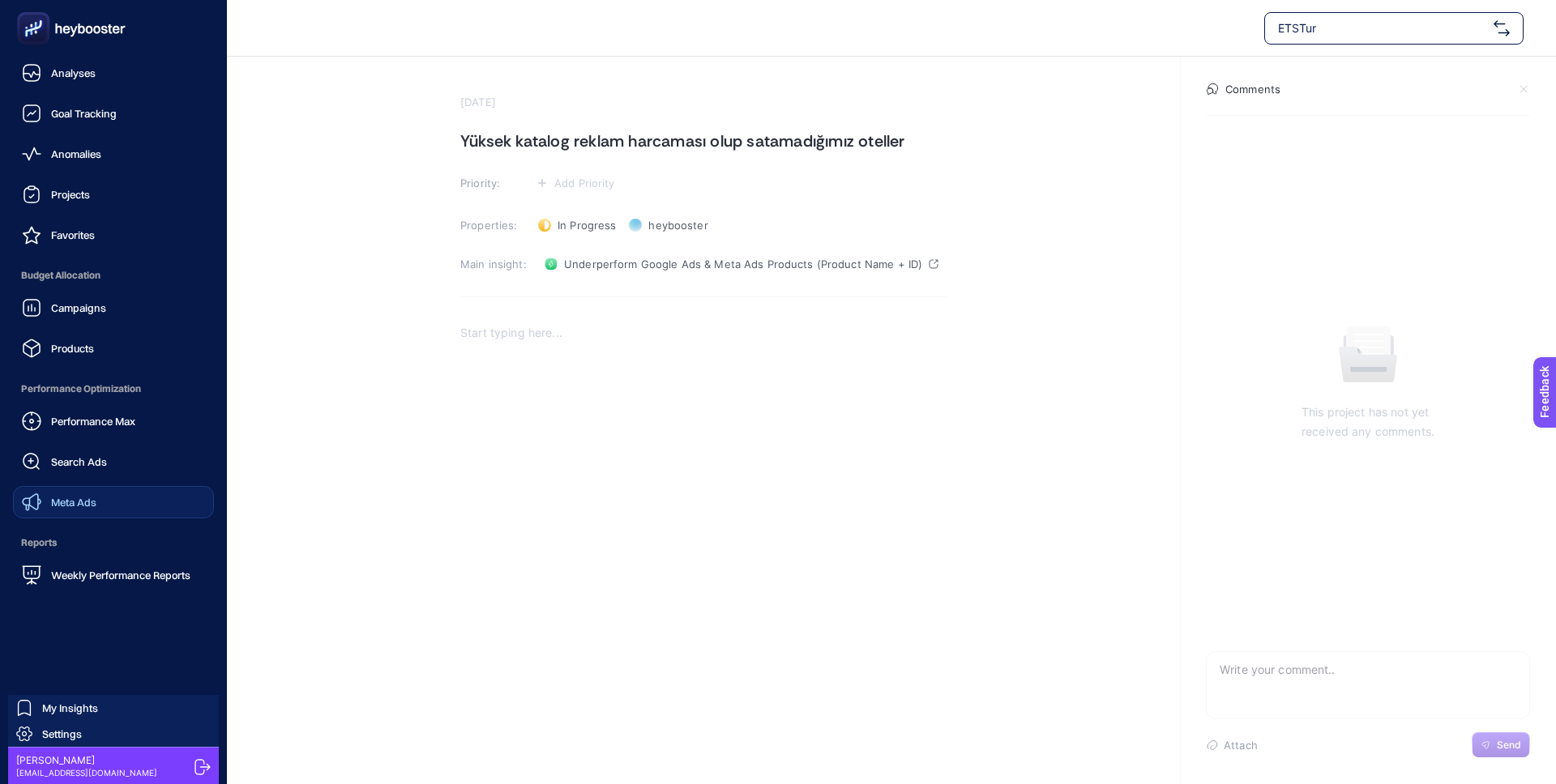
click at [123, 513] on link "Meta Ads" at bounding box center [113, 502] width 201 height 33
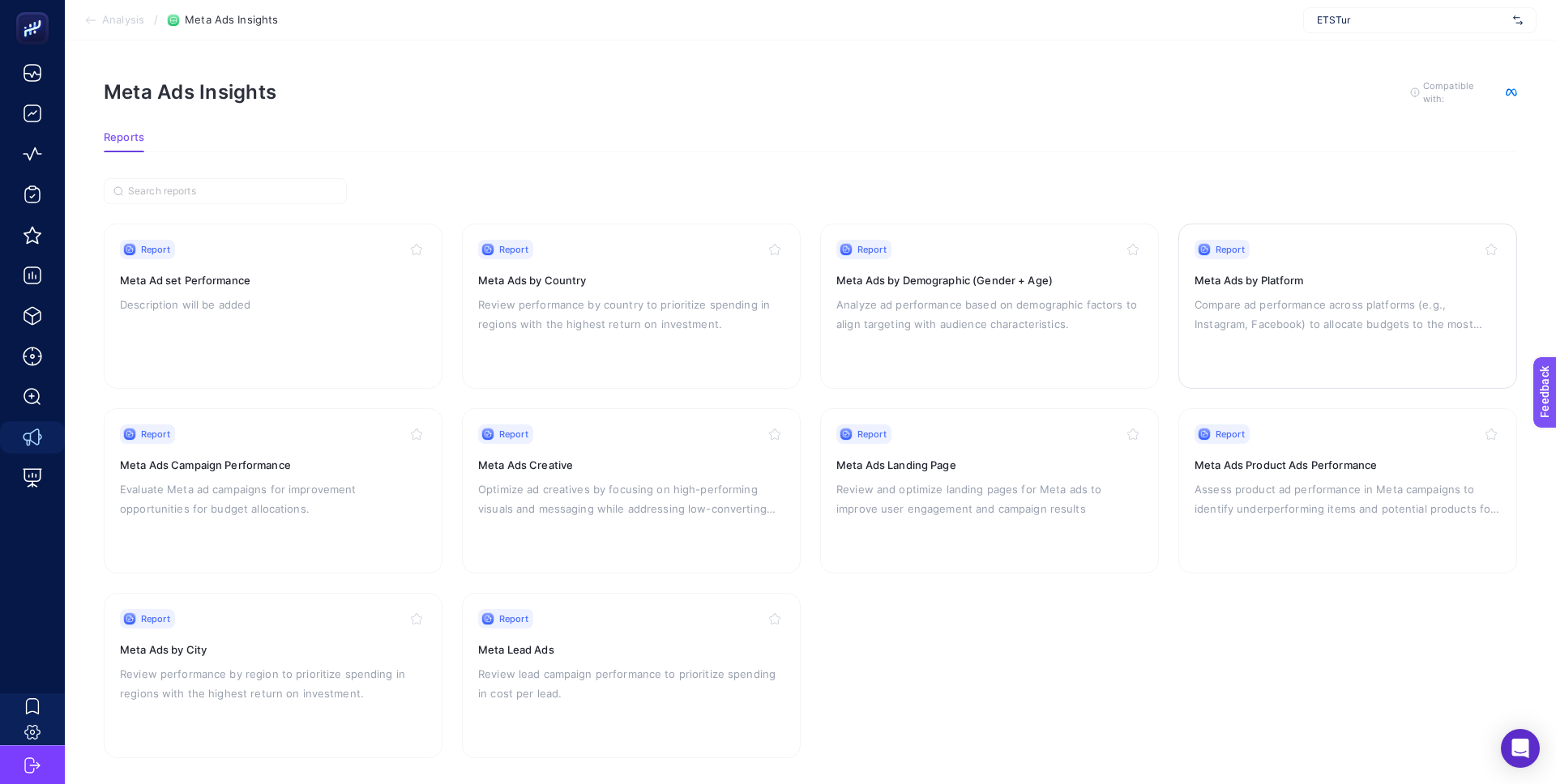
click at [1367, 323] on p "Compare ad performance across platforms (e.g., Instagram, Facebook) to allocate…" at bounding box center [1347, 314] width 306 height 39
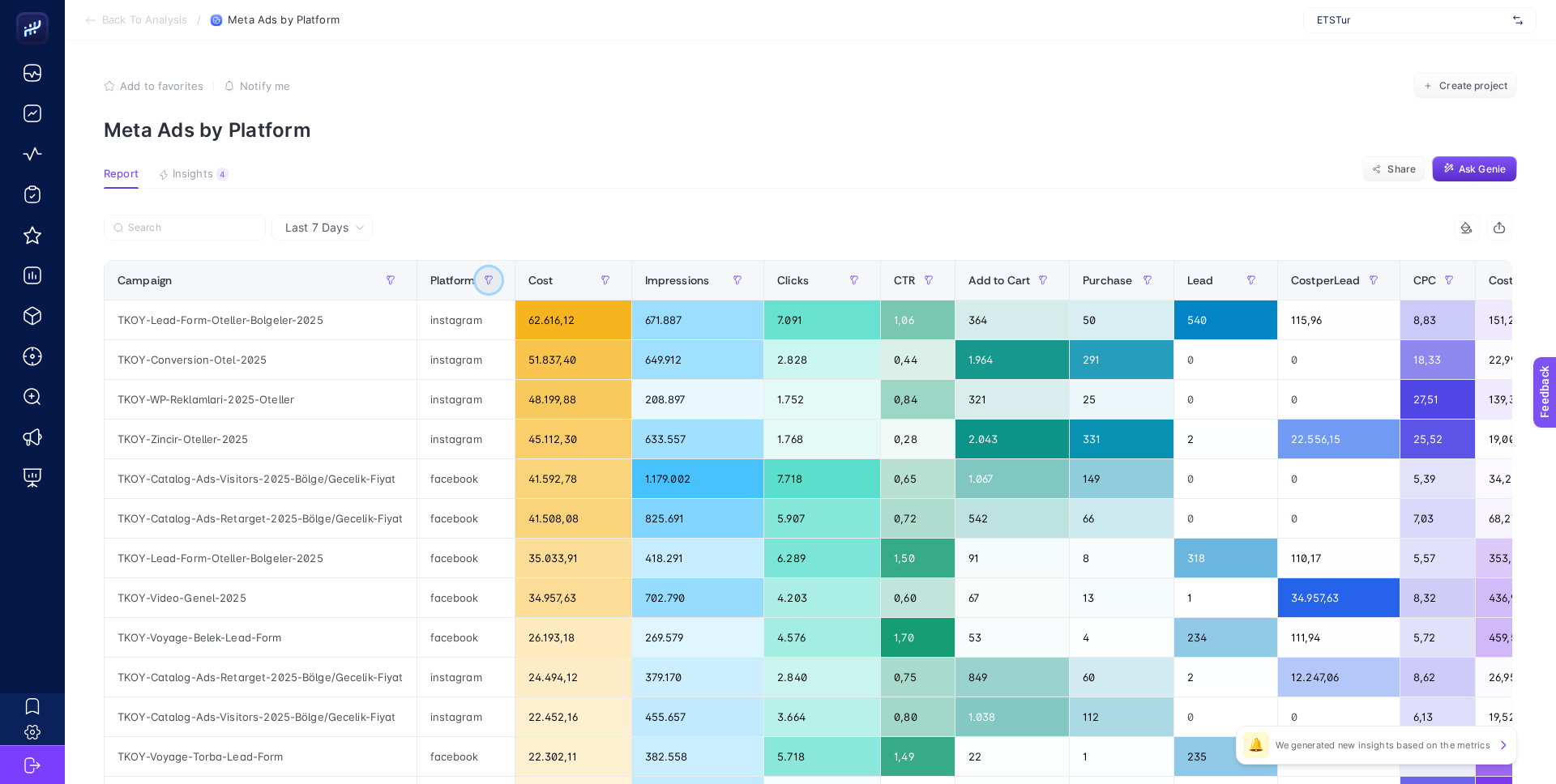
click at [489, 279] on icon "button" at bounding box center [489, 280] width 10 height 10
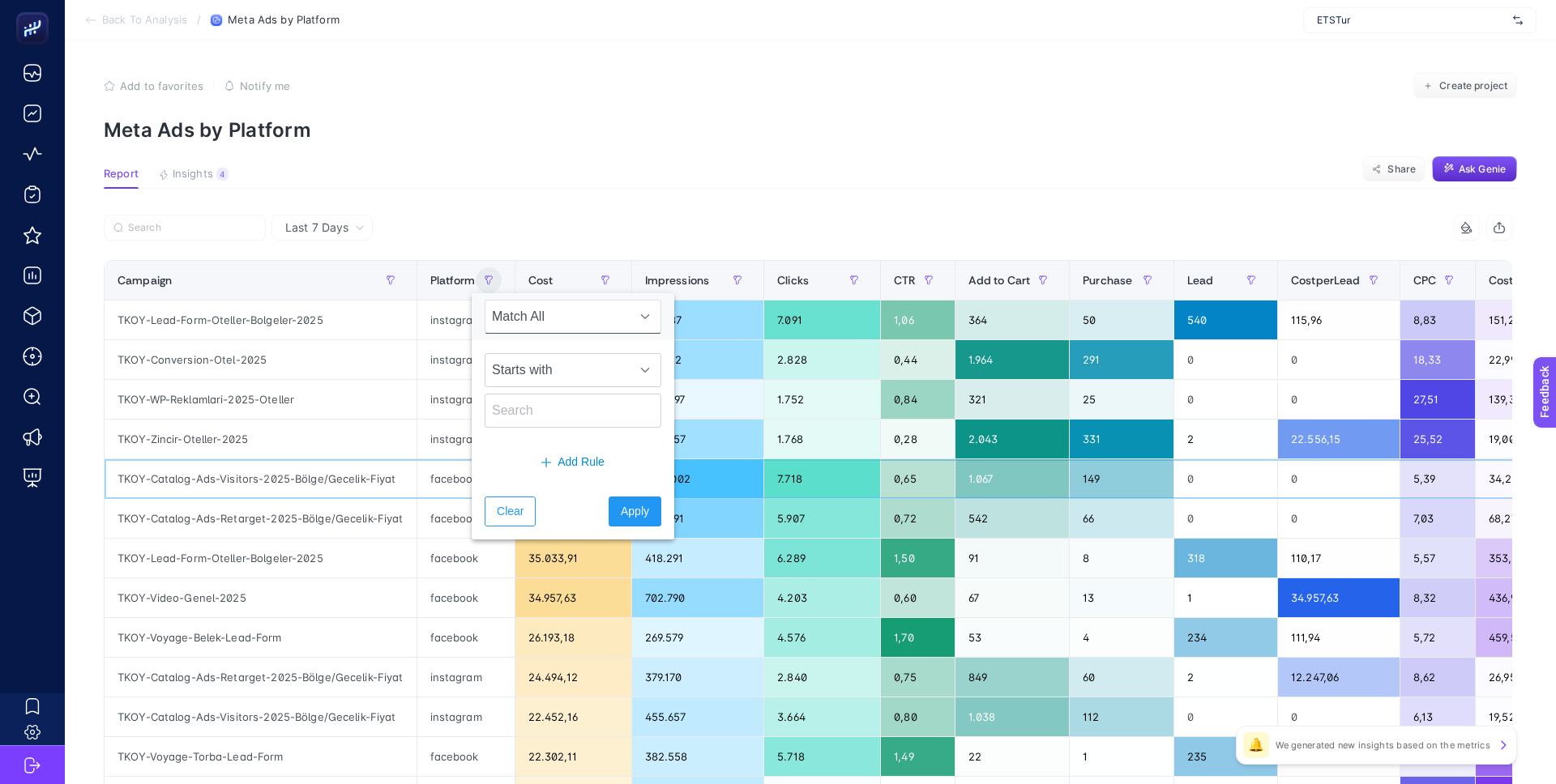
click at [458, 461] on div "facebook" at bounding box center [466, 479] width 98 height 39
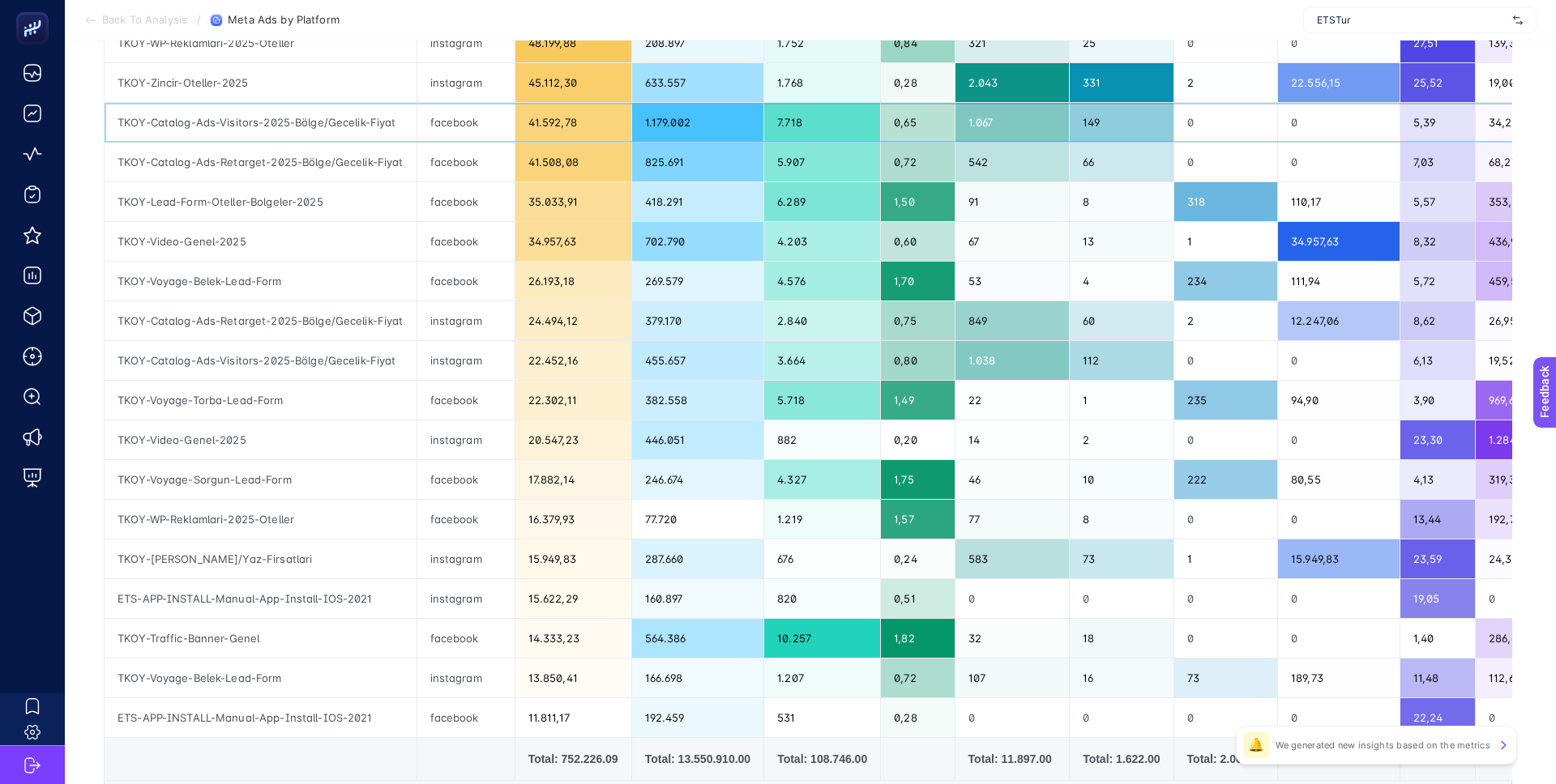
scroll to position [522, 0]
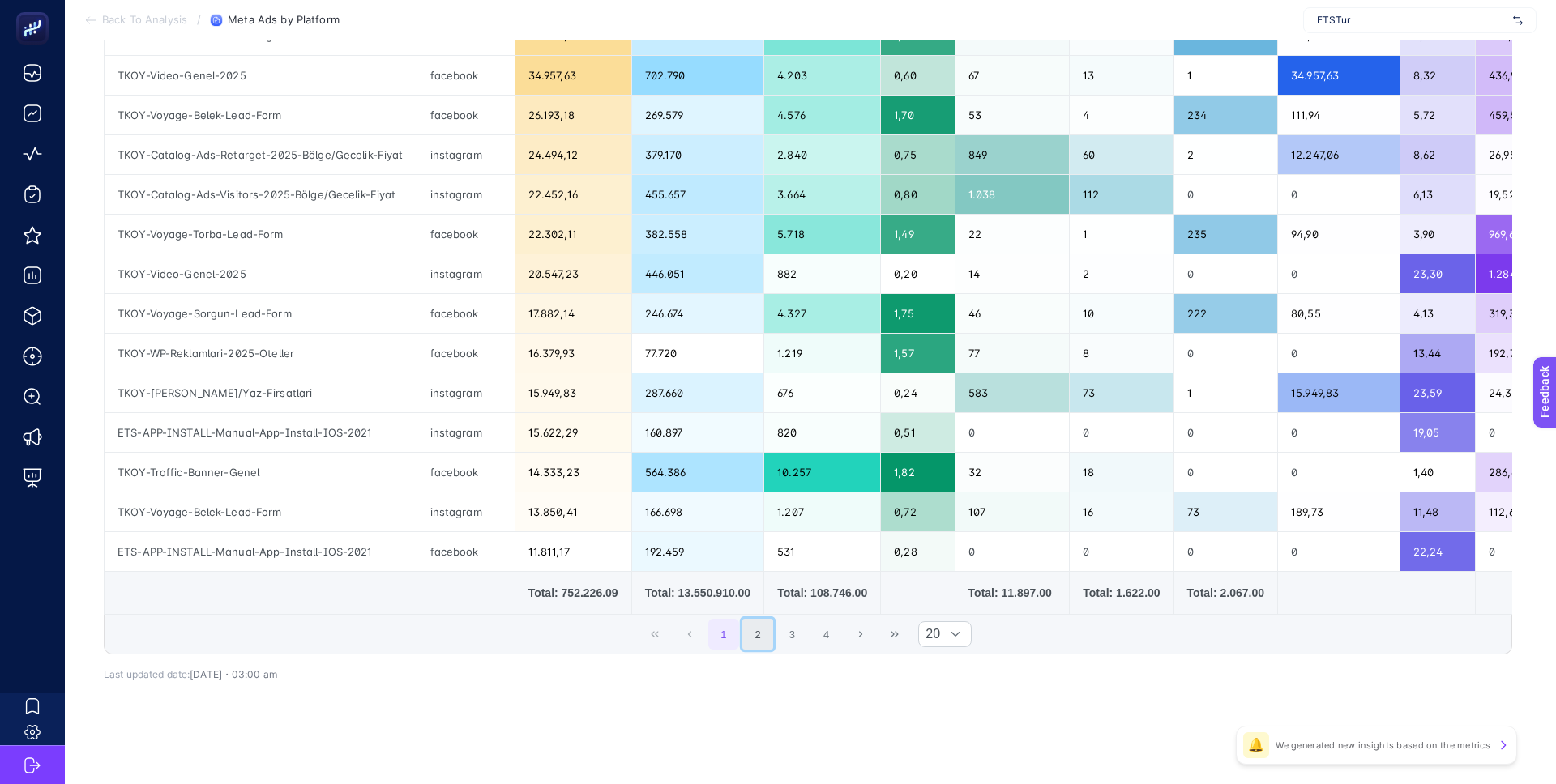
click at [767, 643] on button "2" at bounding box center [758, 634] width 31 height 31
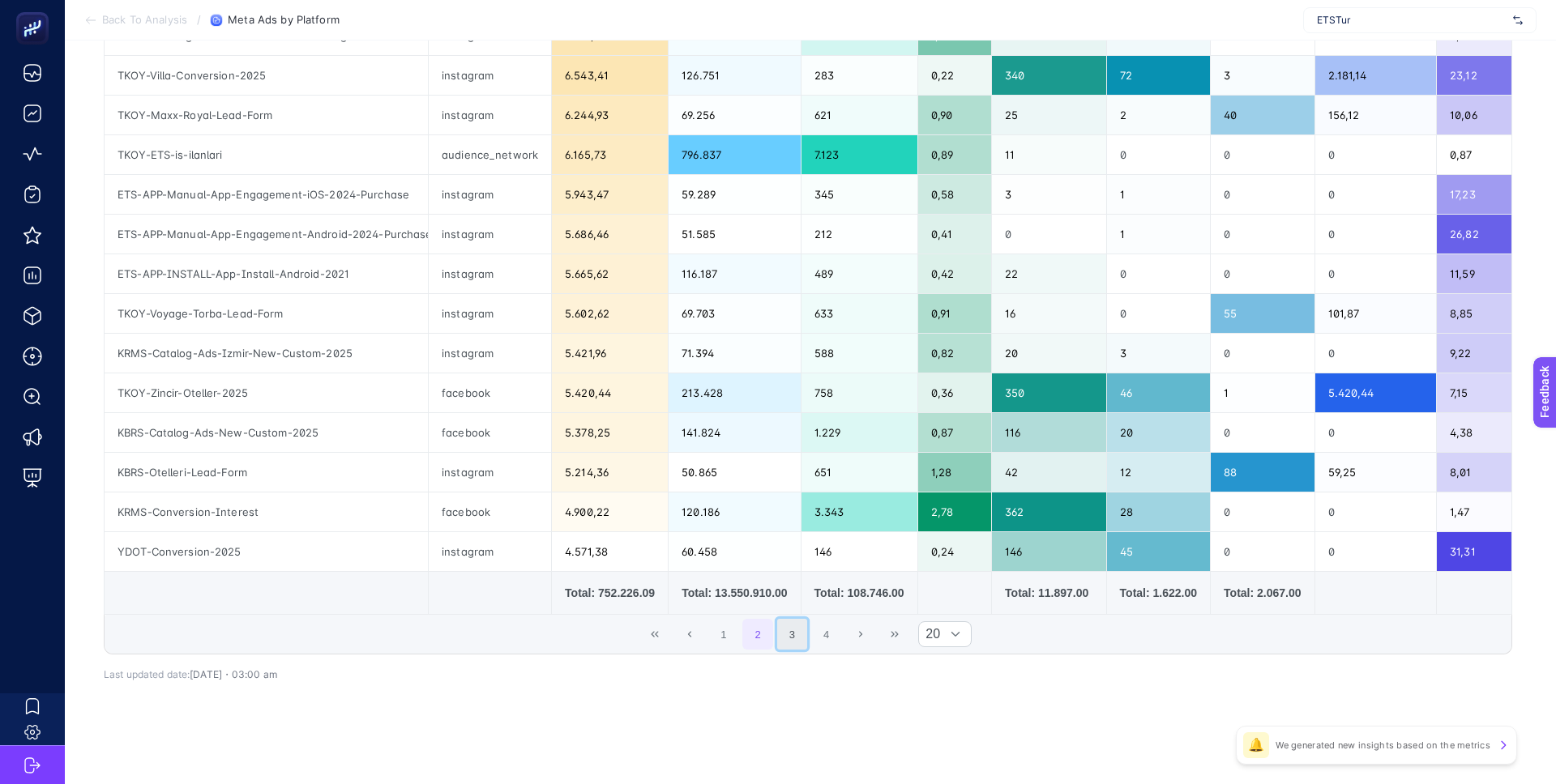
click at [791, 642] on button "3" at bounding box center [793, 634] width 31 height 31
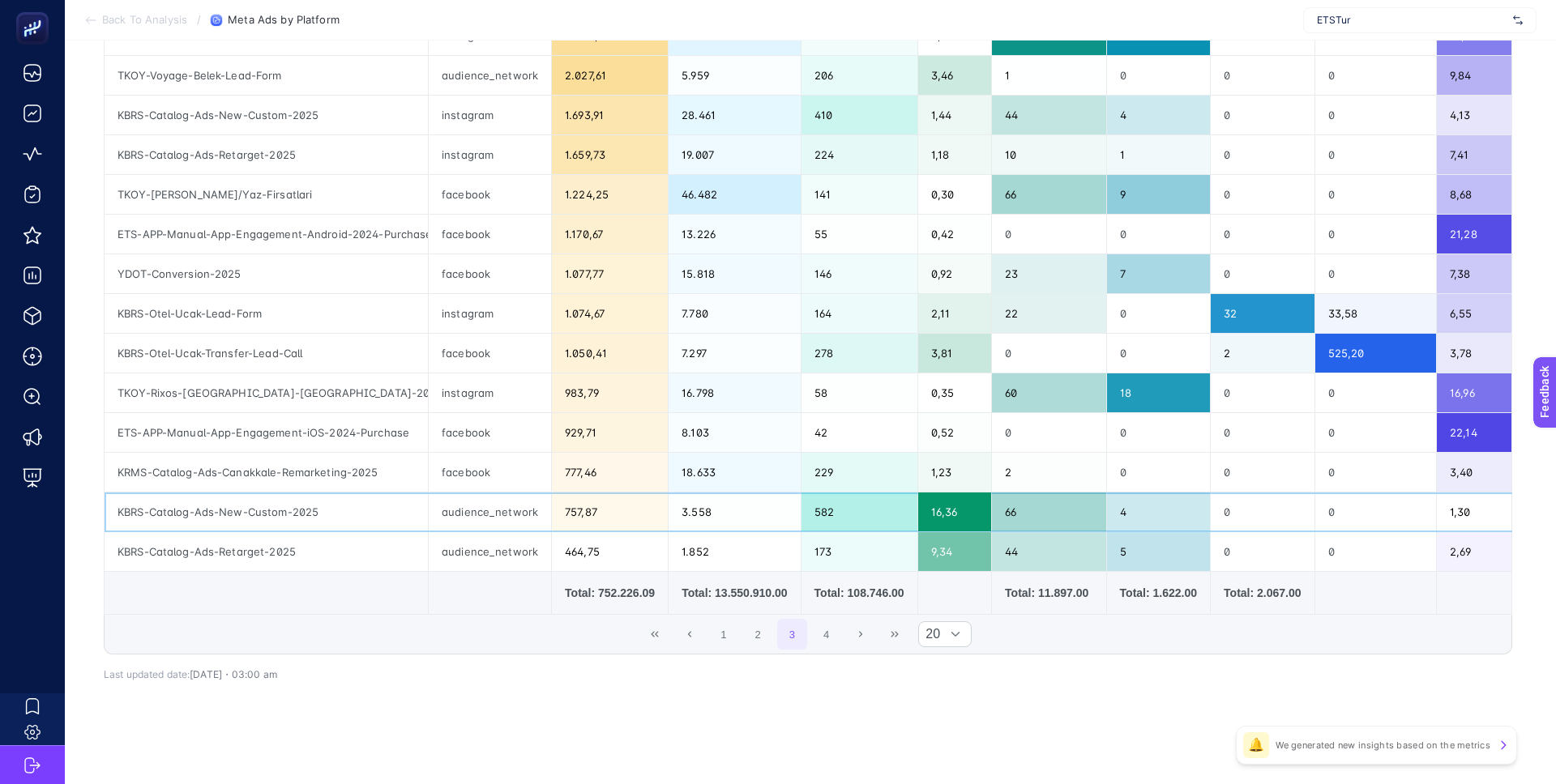
click at [502, 515] on div "audience_network" at bounding box center [490, 512] width 123 height 39
copy tr "audience_network"
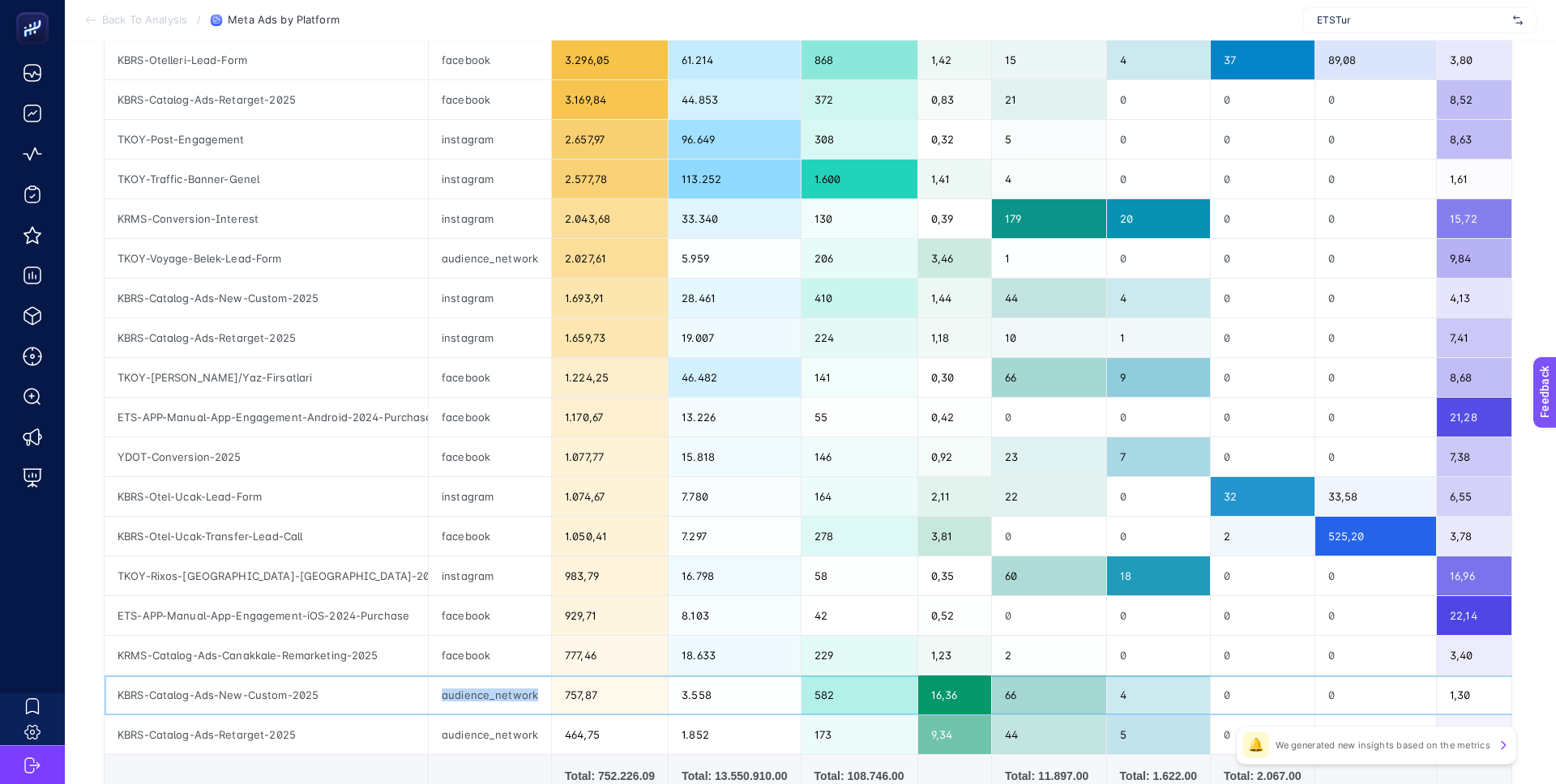
scroll to position [0, 0]
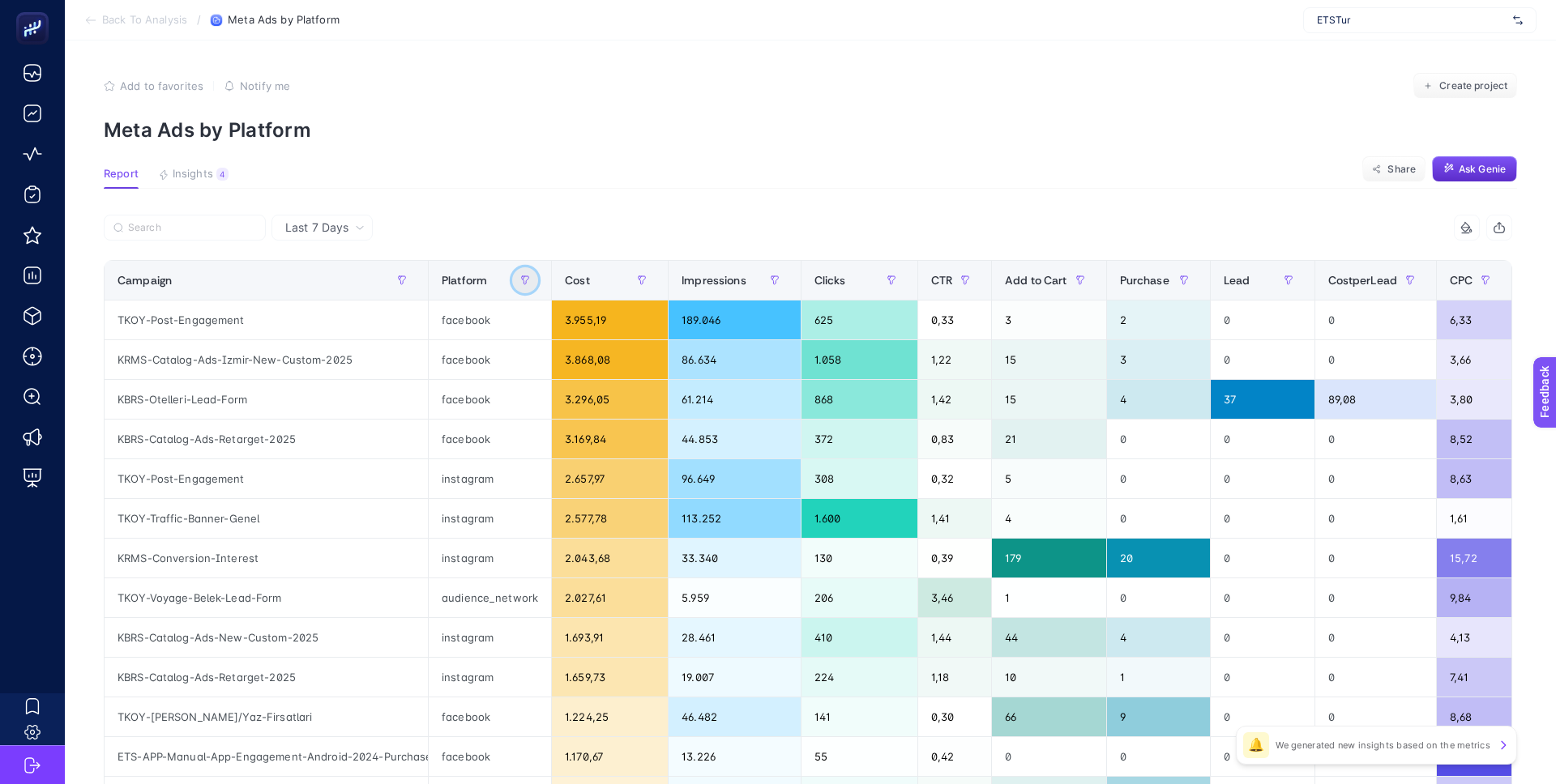
click at [525, 292] on button "button" at bounding box center [524, 280] width 26 height 26
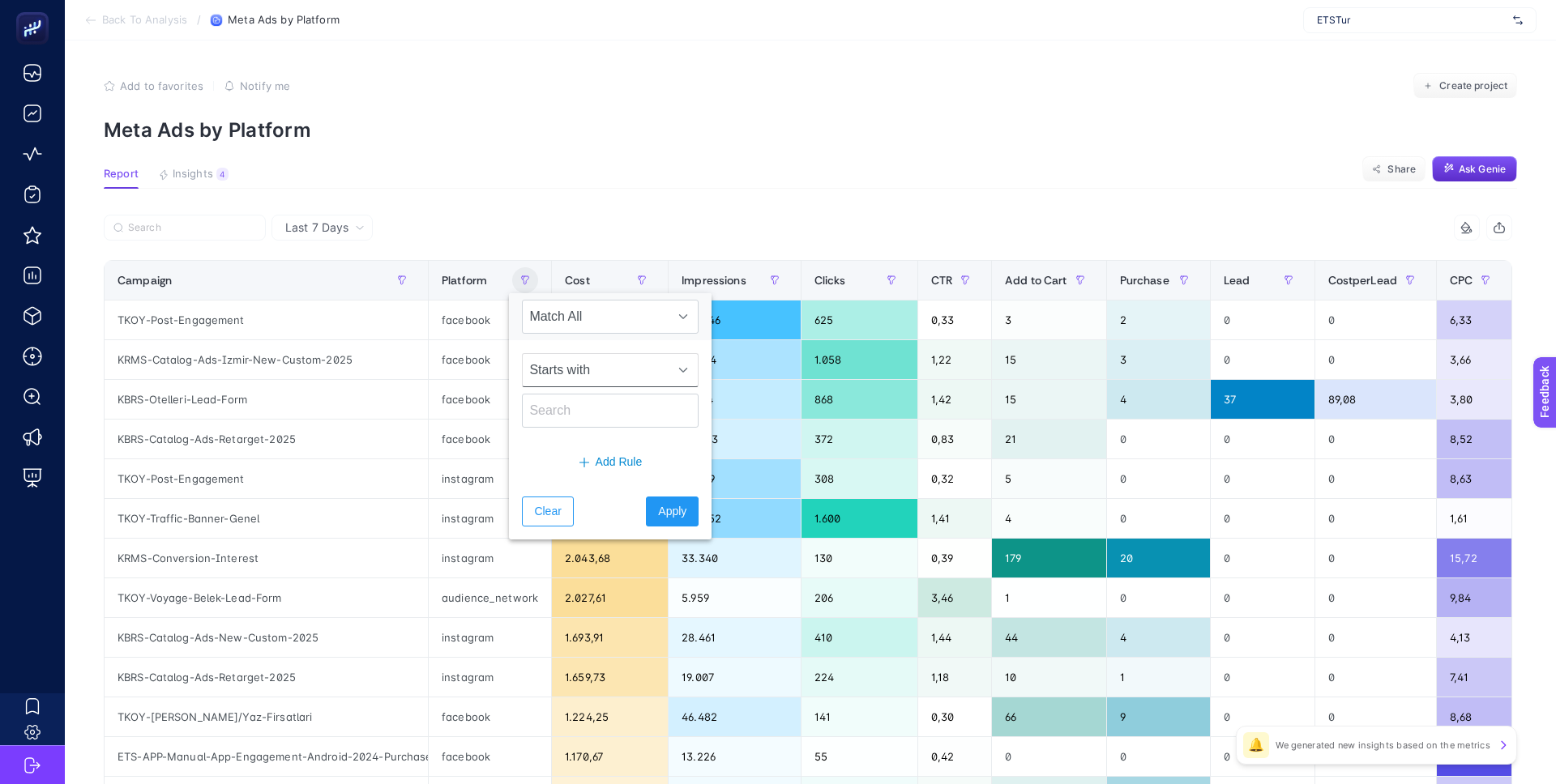
click at [572, 383] on span "Starts with" at bounding box center [594, 371] width 144 height 33
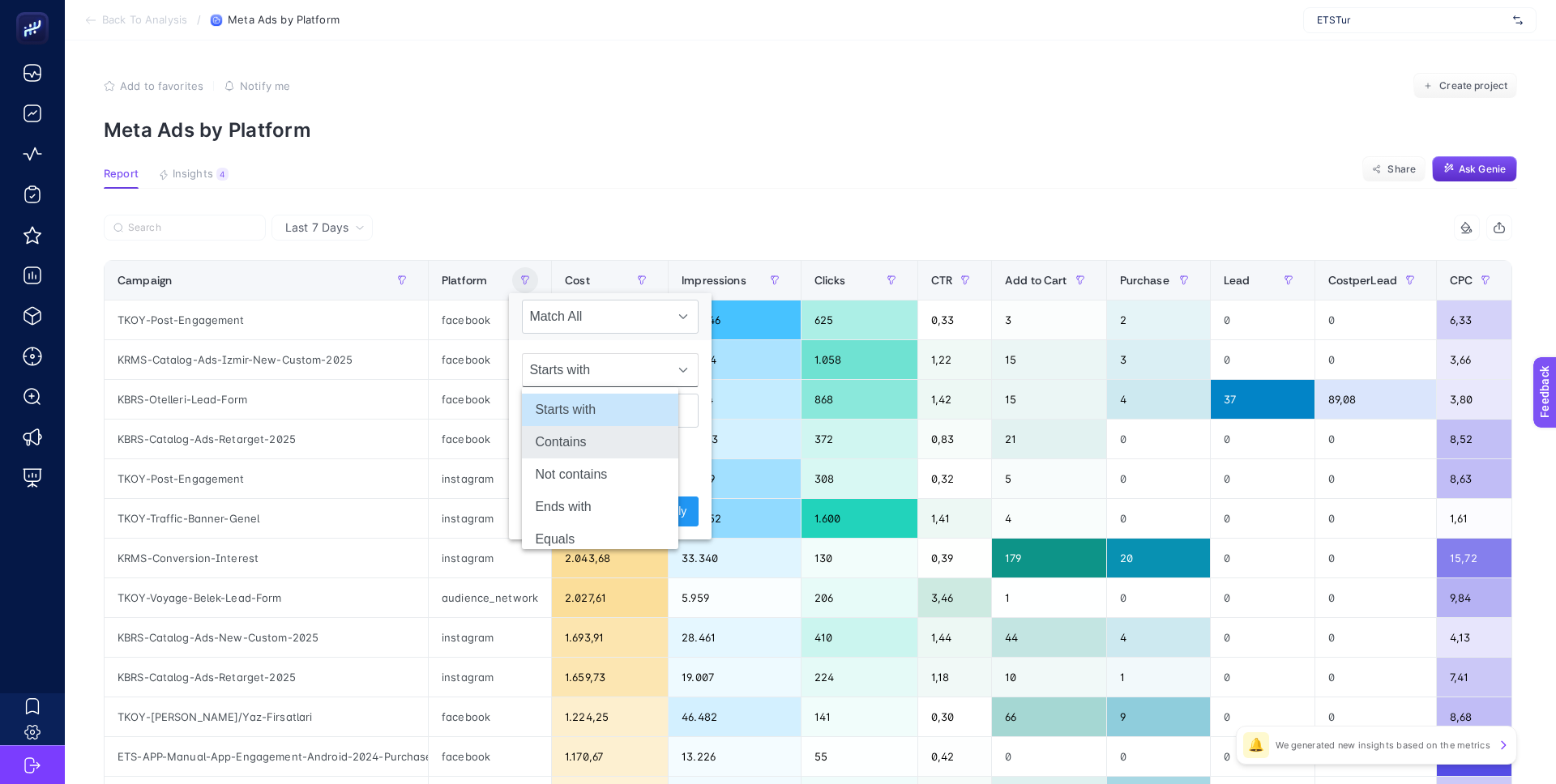
click at [612, 453] on li "Contains" at bounding box center [600, 442] width 156 height 33
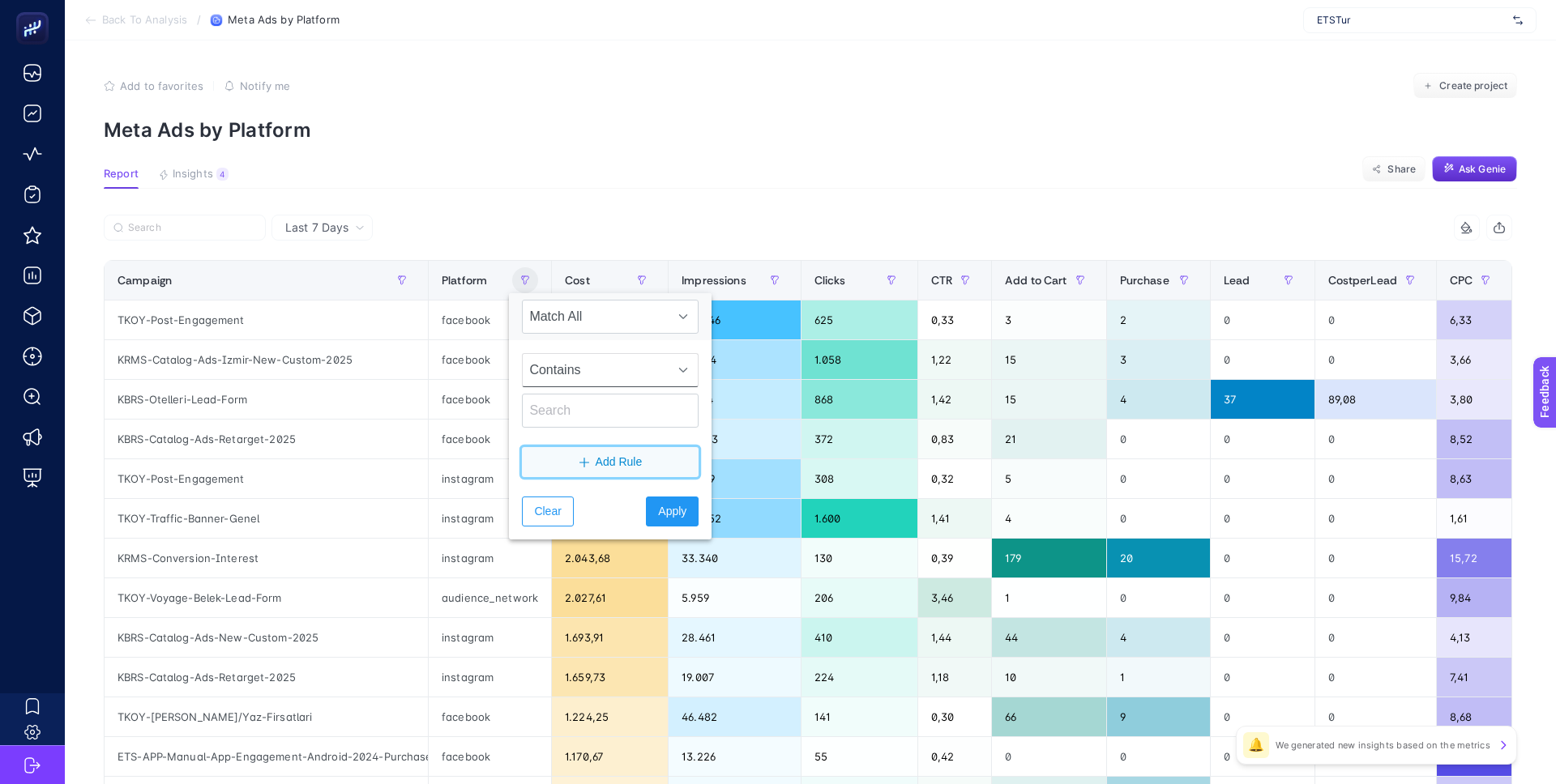
click at [608, 451] on button "Add Rule" at bounding box center [609, 462] width 177 height 30
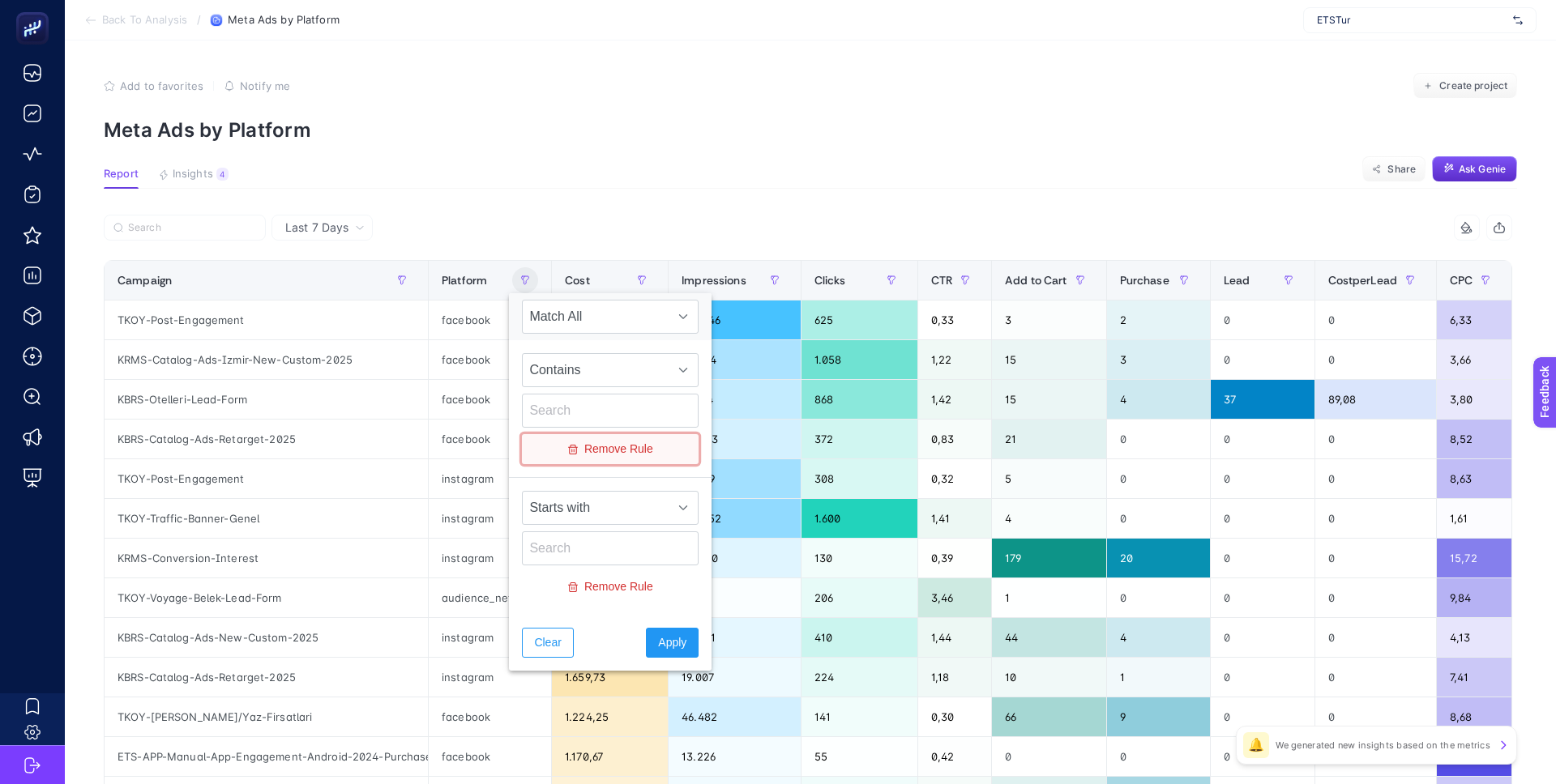
click at [617, 448] on span "Remove Rule" at bounding box center [618, 449] width 69 height 17
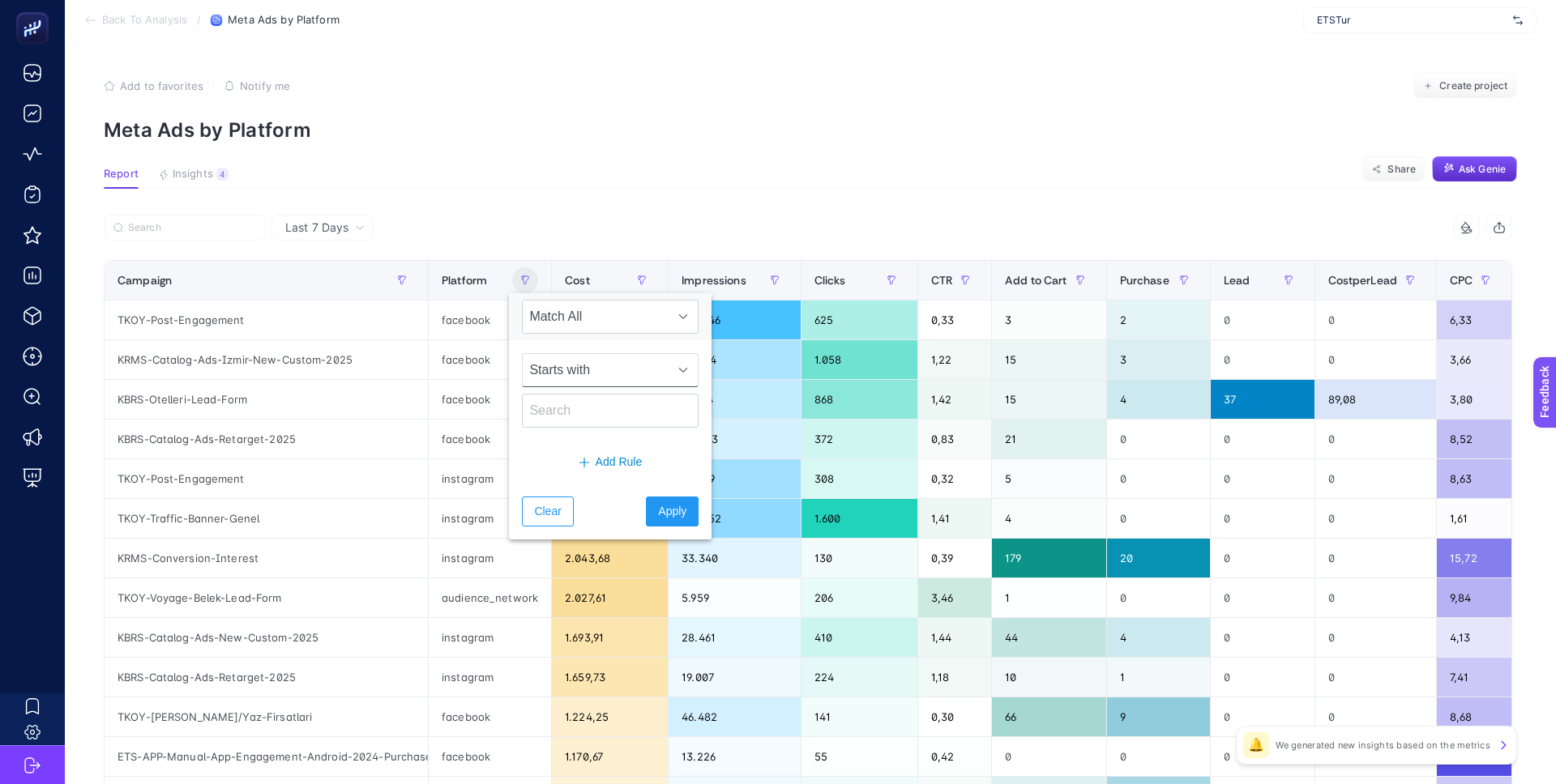
click at [588, 375] on span "Starts with" at bounding box center [594, 371] width 144 height 33
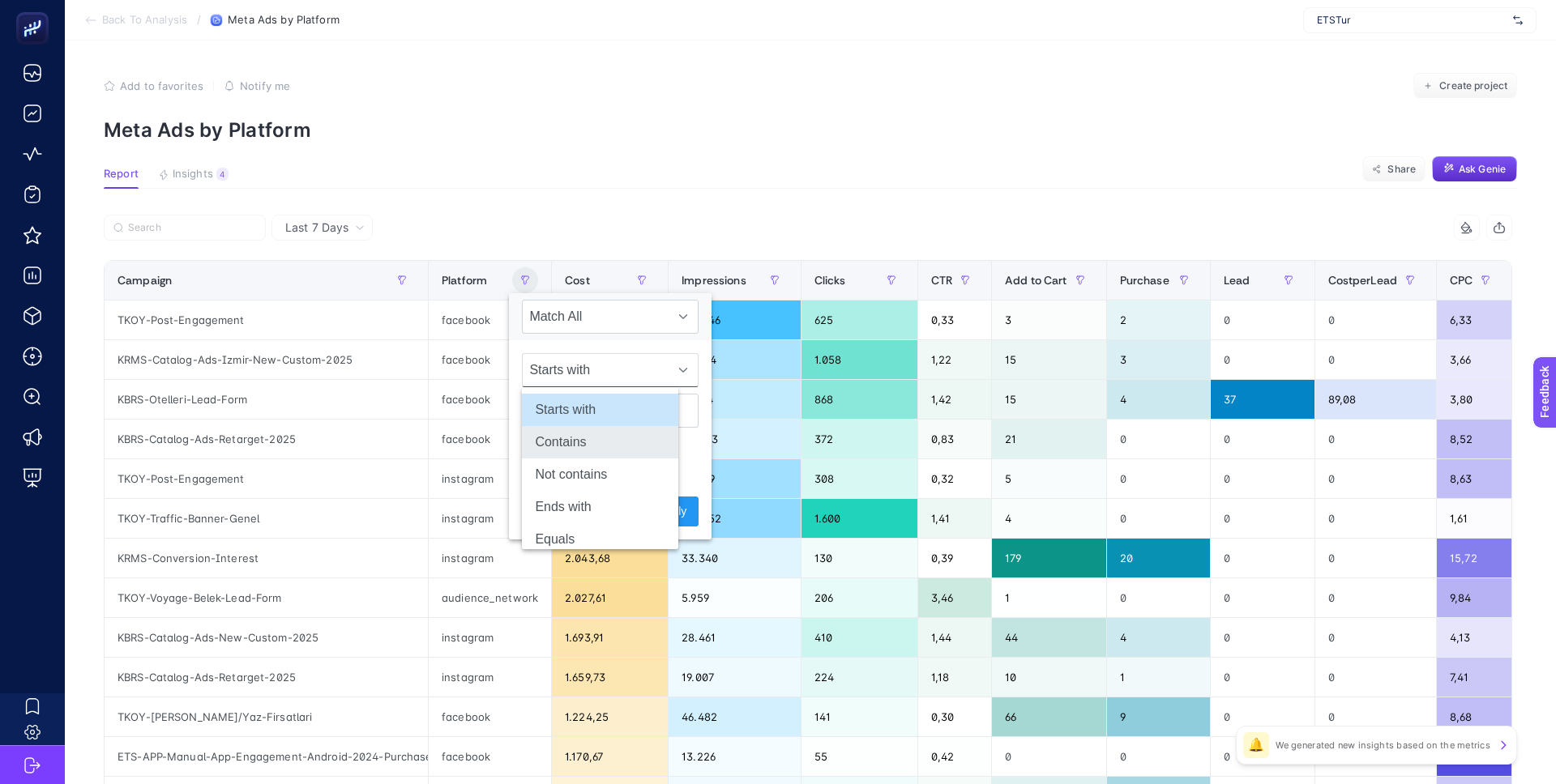
click at [602, 440] on li "Contains" at bounding box center [600, 442] width 156 height 33
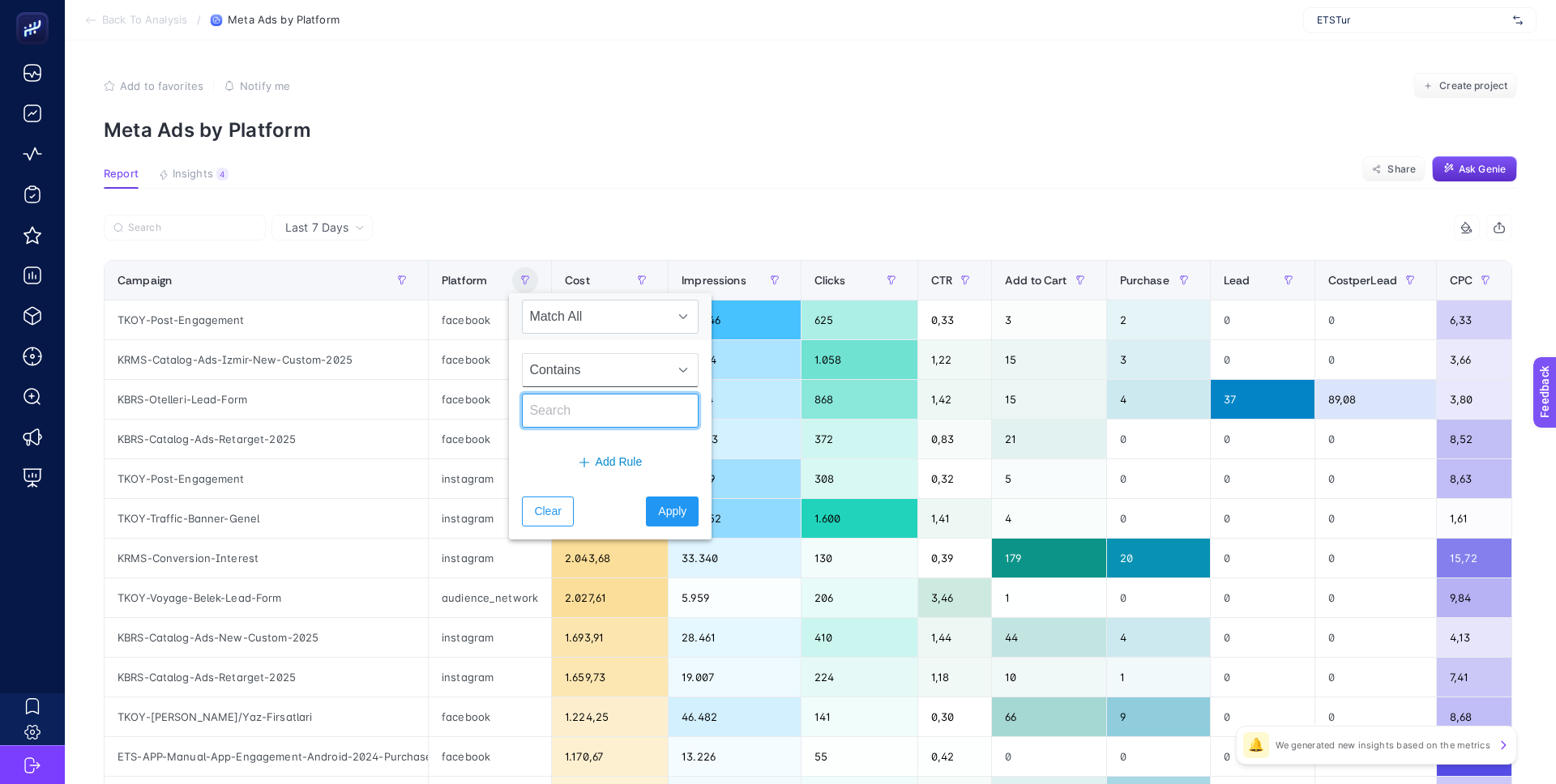
click at [585, 404] on input "text" at bounding box center [609, 410] width 177 height 34
paste input "audience_network"
type input "audience_network"
click at [658, 518] on span "Apply" at bounding box center [671, 512] width 28 height 17
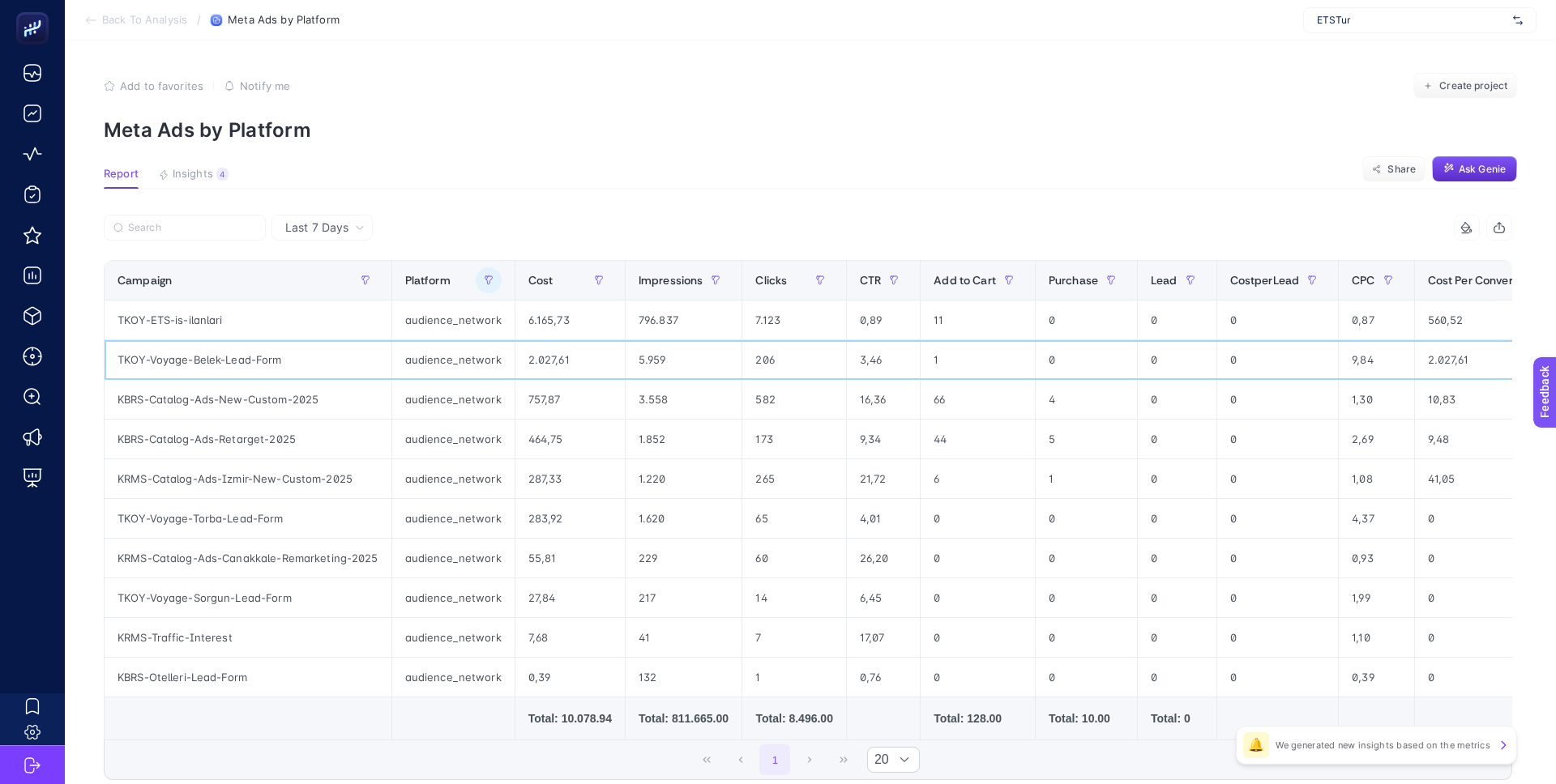
click at [244, 361] on div "TKOY-Voyage-Belek-Lead-Form" at bounding box center [247, 359] width 287 height 39
copy tr "TKOY-Voyage-Belek-Lead-Form"
click at [203, 324] on div "TKOY-ETS-is-ilanlari" at bounding box center [247, 320] width 287 height 39
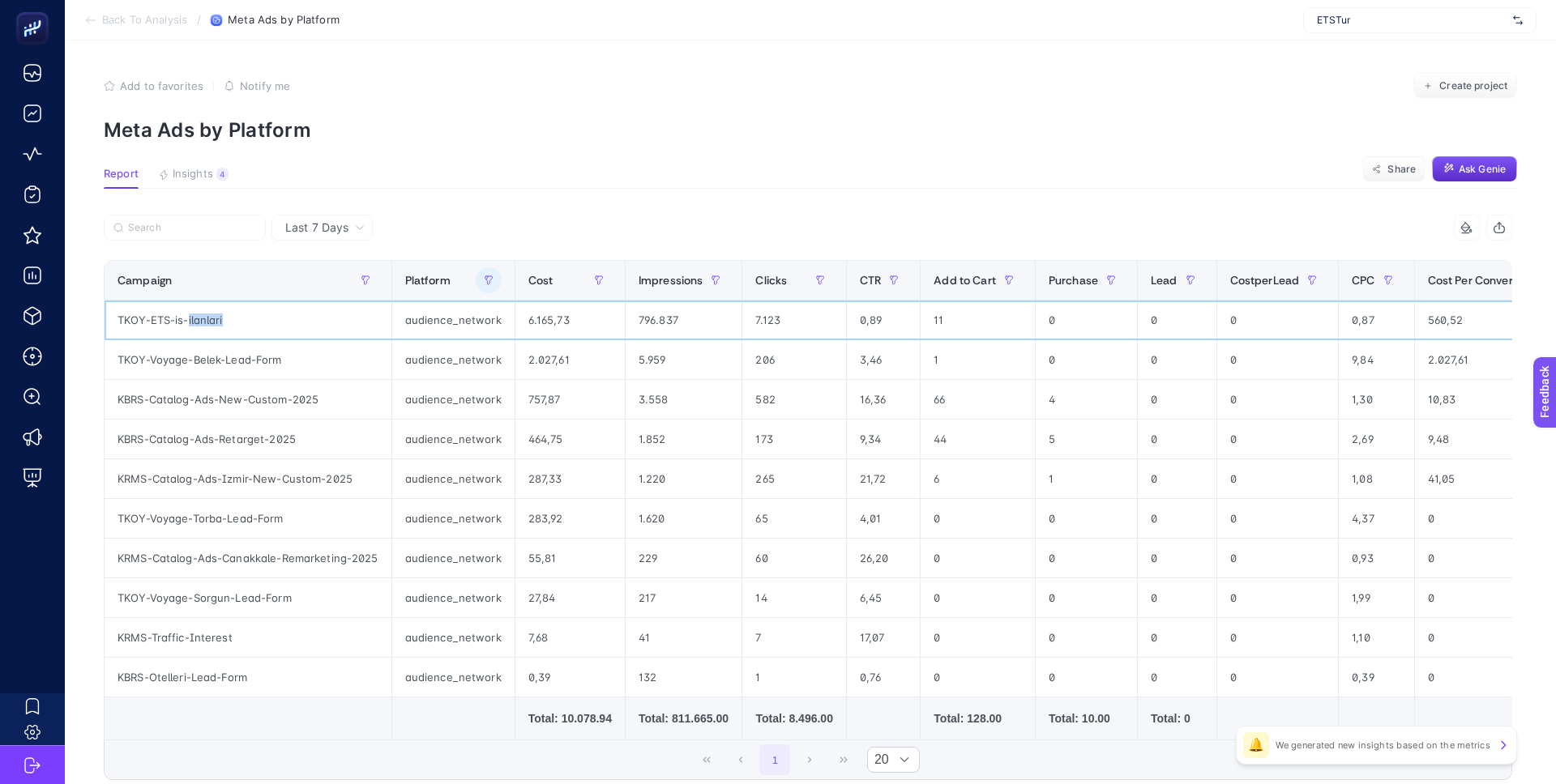
click at [203, 324] on div "TKOY-ETS-is-ilanlari" at bounding box center [247, 320] width 287 height 39
copy tr "TKOY-ETS-is-ilanlari"
